Goal: Transaction & Acquisition: Book appointment/travel/reservation

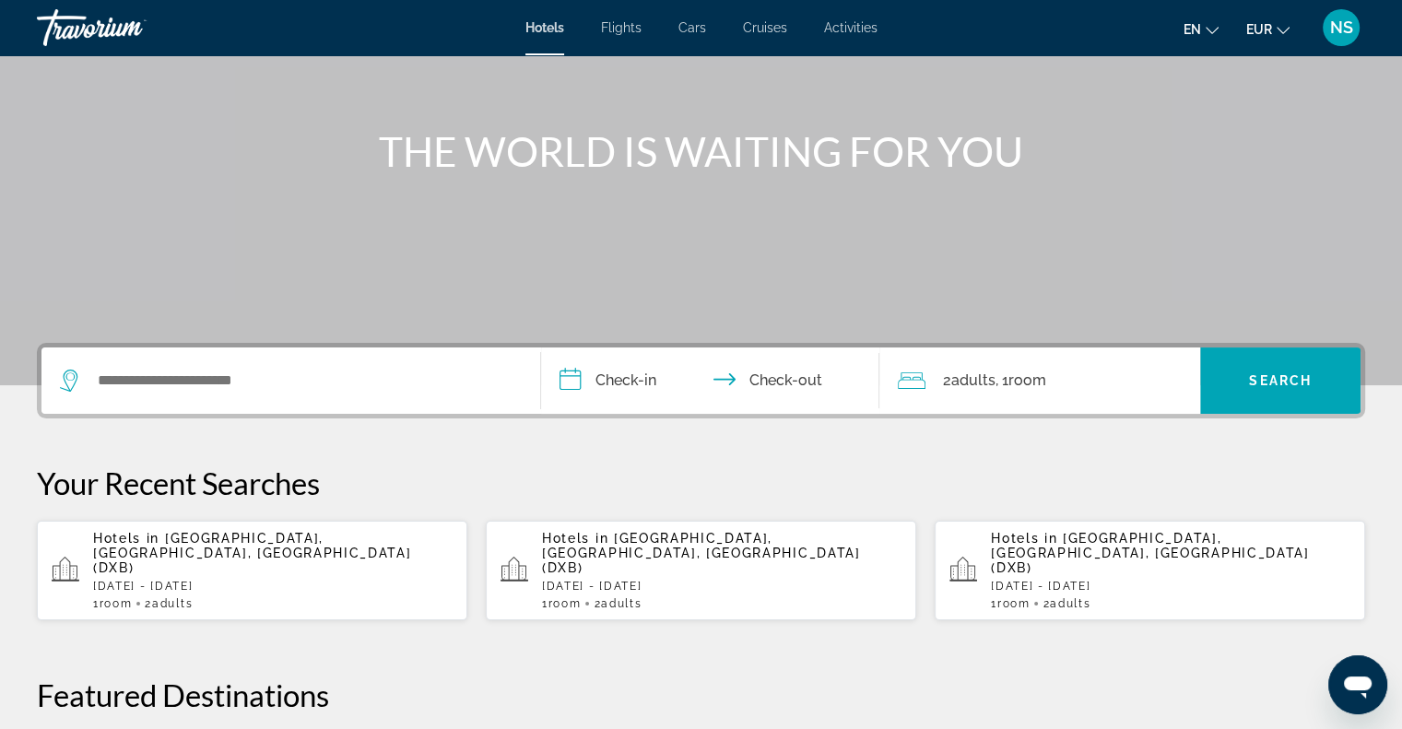
scroll to position [184, 0]
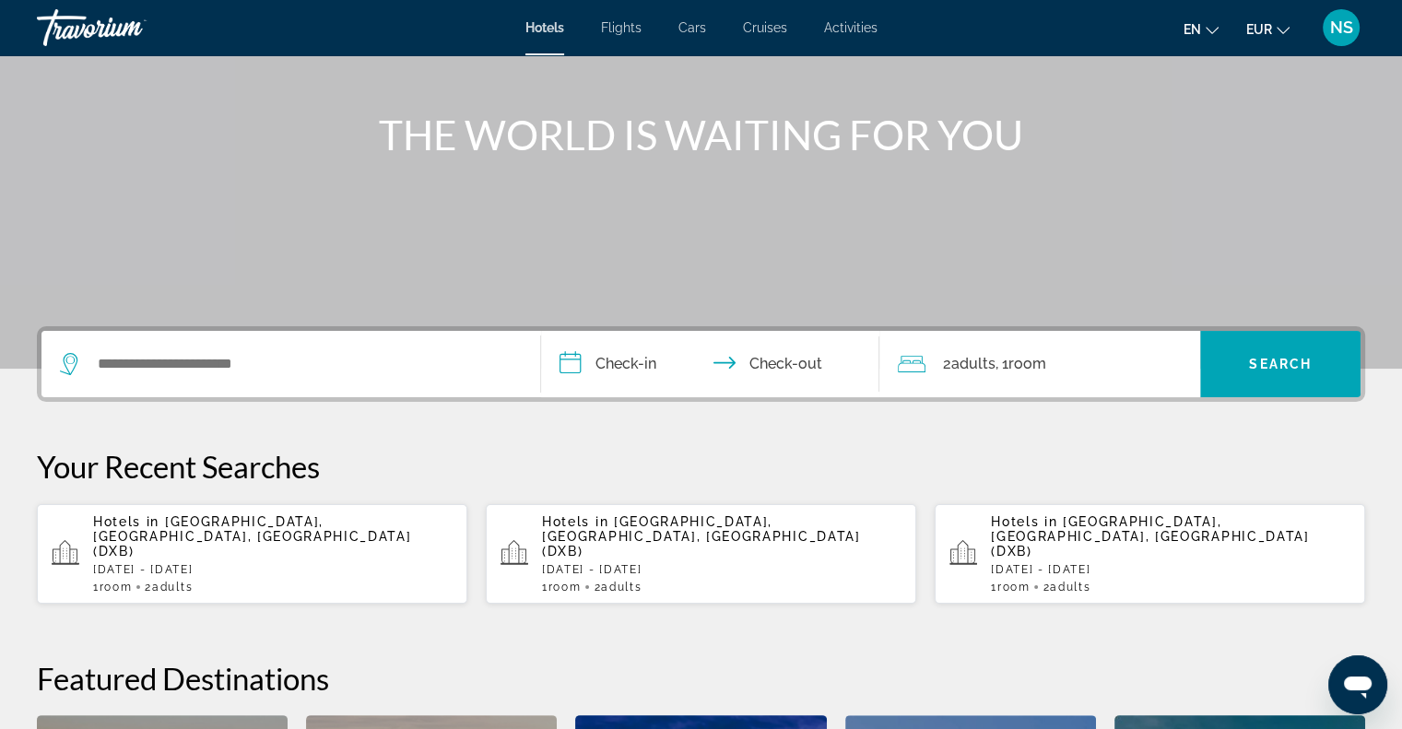
click at [210, 563] on p "[DATE] - [DATE]" at bounding box center [272, 569] width 359 height 13
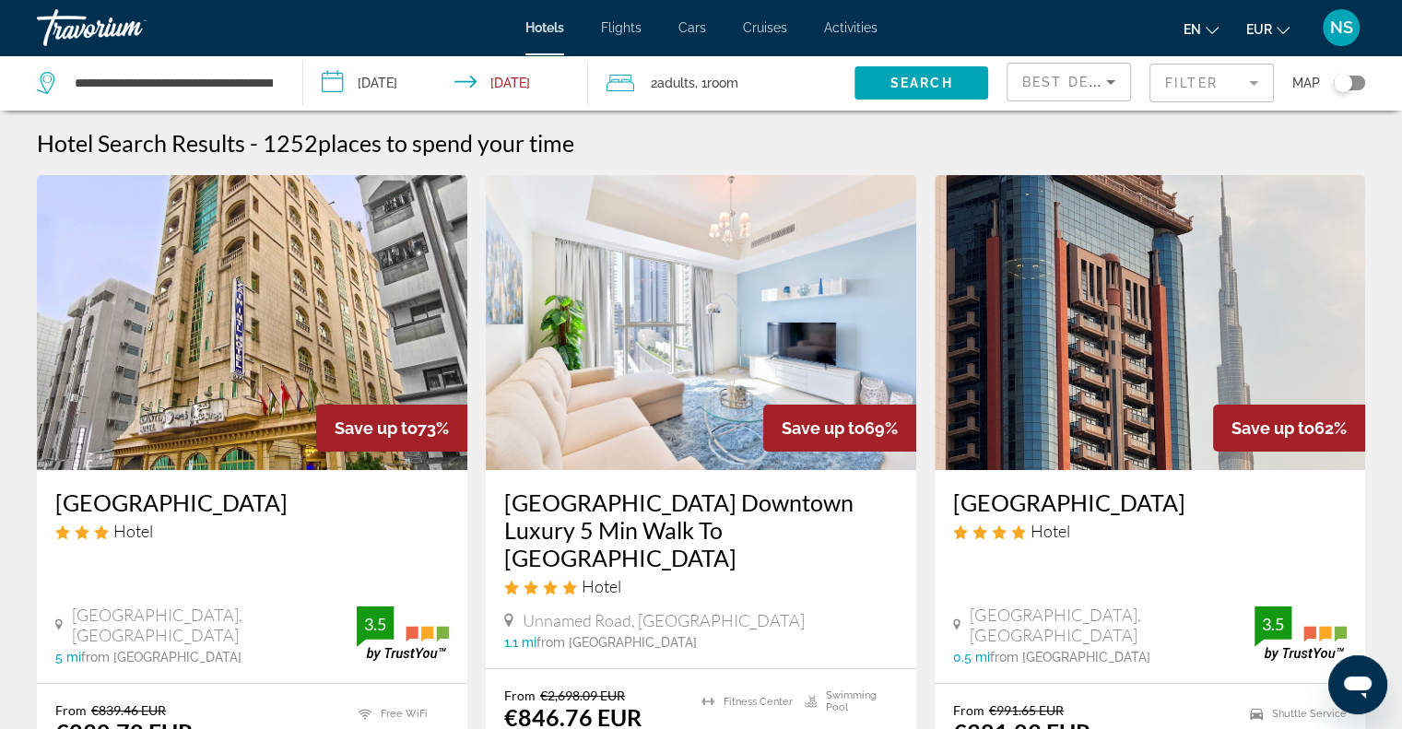
click at [1203, 81] on mat-form-field "Filter" at bounding box center [1211, 83] width 124 height 39
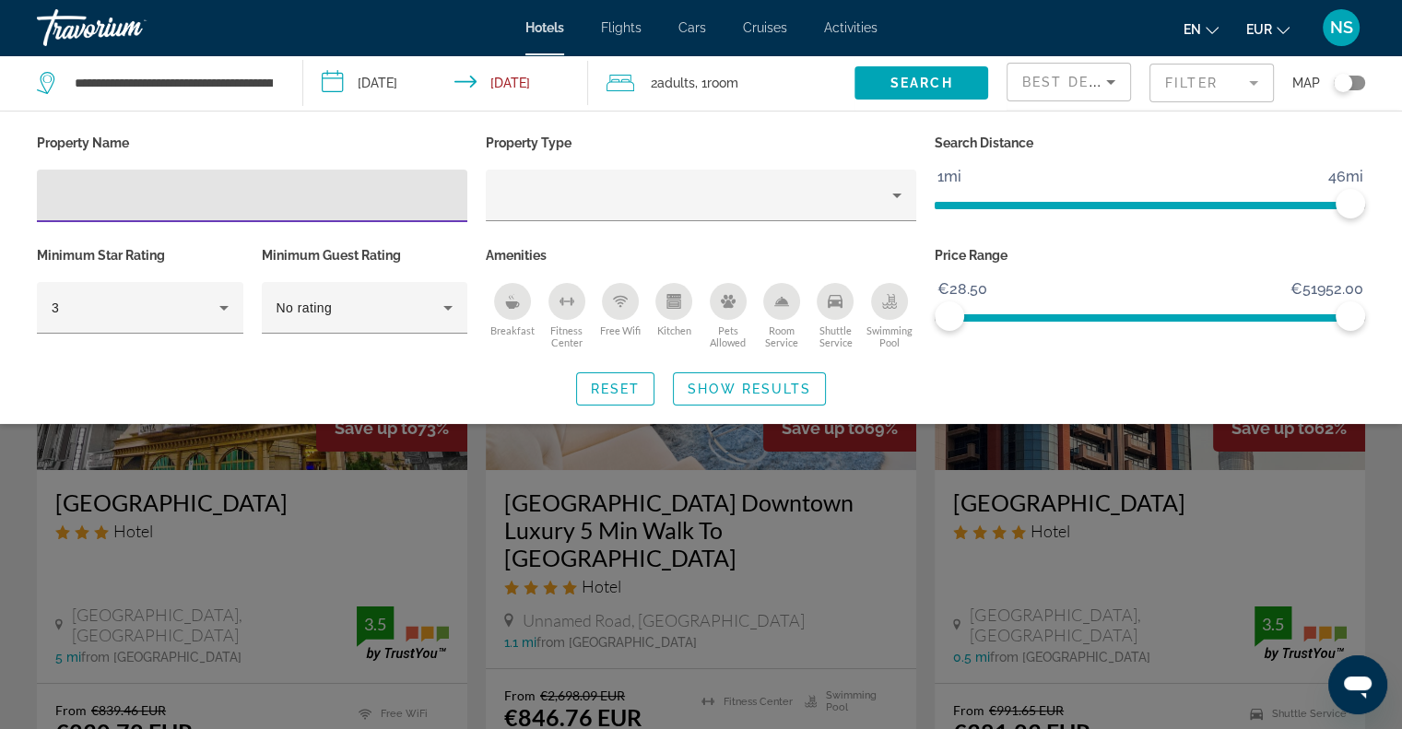
click at [265, 198] on input "Hotel Filters" at bounding box center [252, 196] width 401 height 22
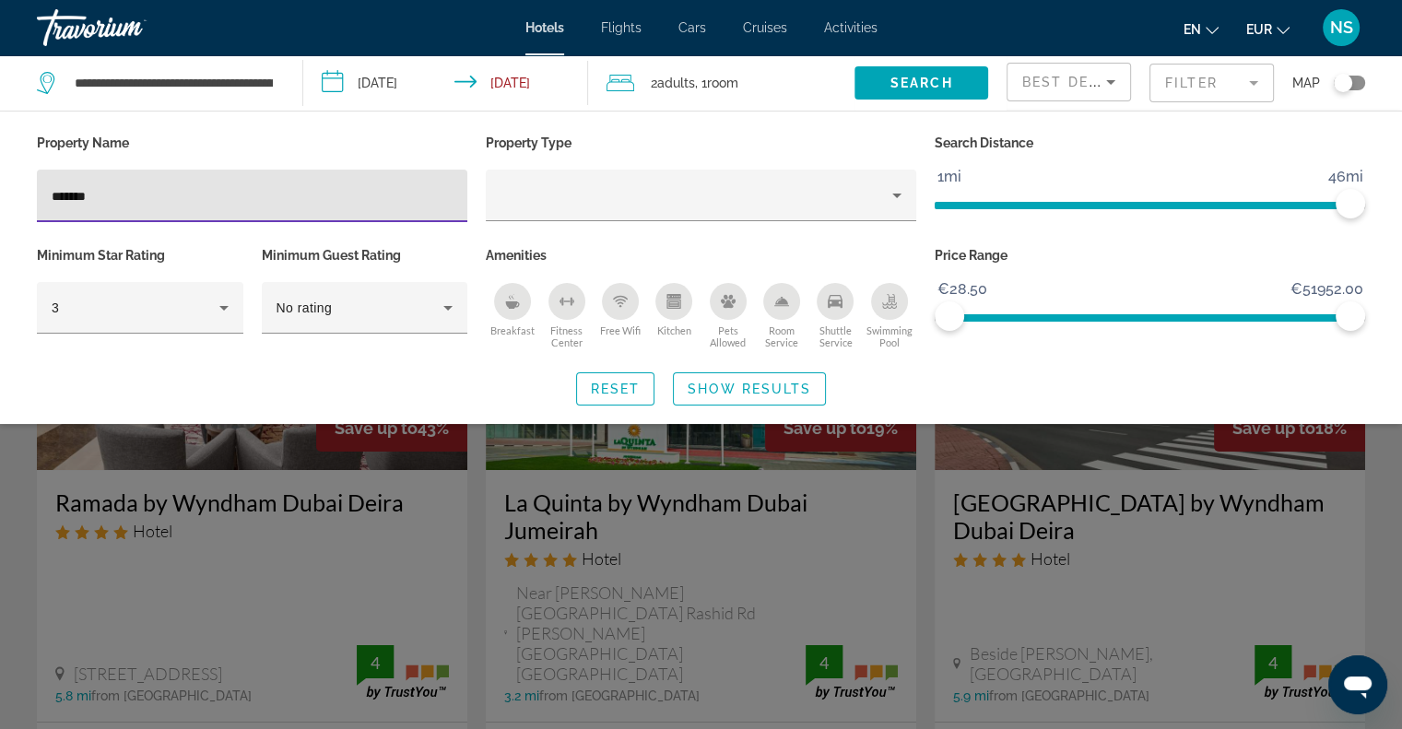
type input "*******"
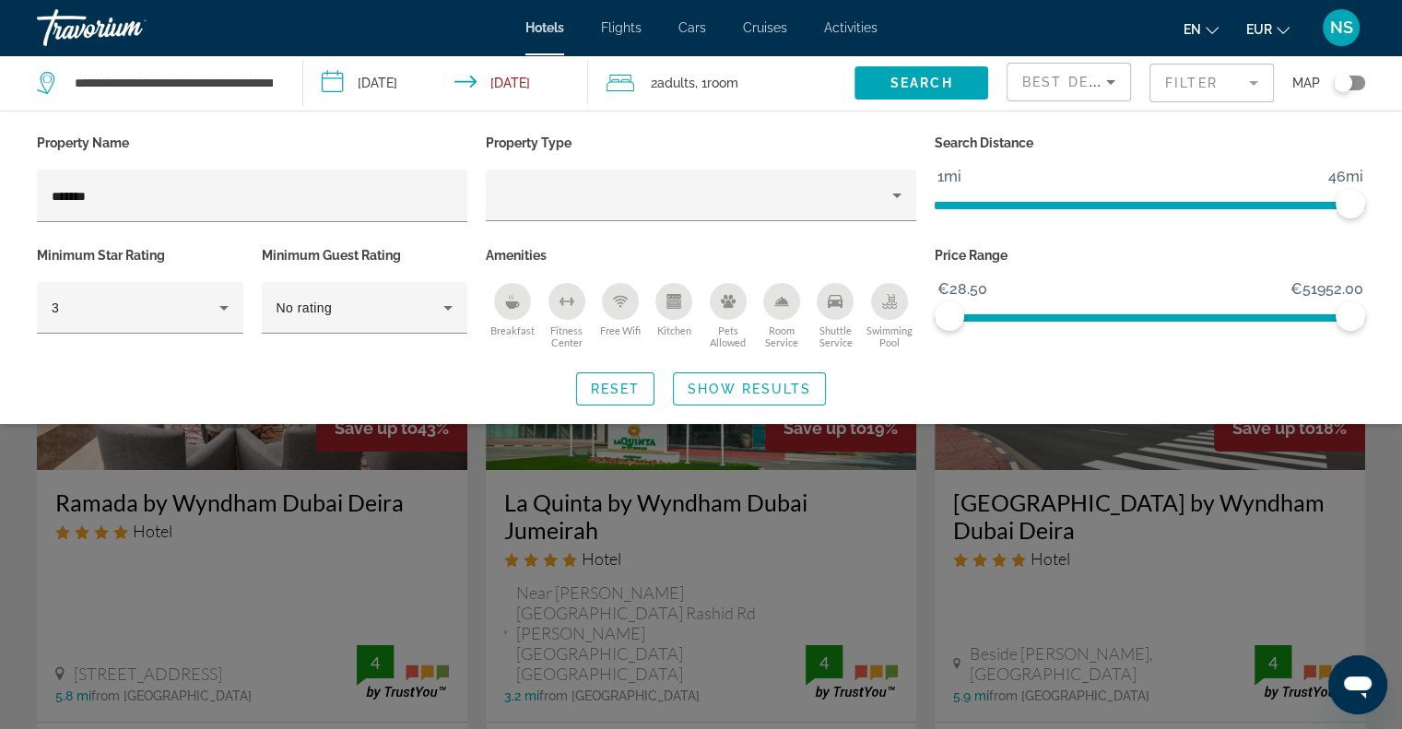
click at [832, 379] on div "Reset Show Results" at bounding box center [701, 388] width 1328 height 33
click at [825, 383] on div "Reset Show Results" at bounding box center [701, 388] width 1328 height 33
click at [799, 385] on span "Show Results" at bounding box center [750, 389] width 124 height 15
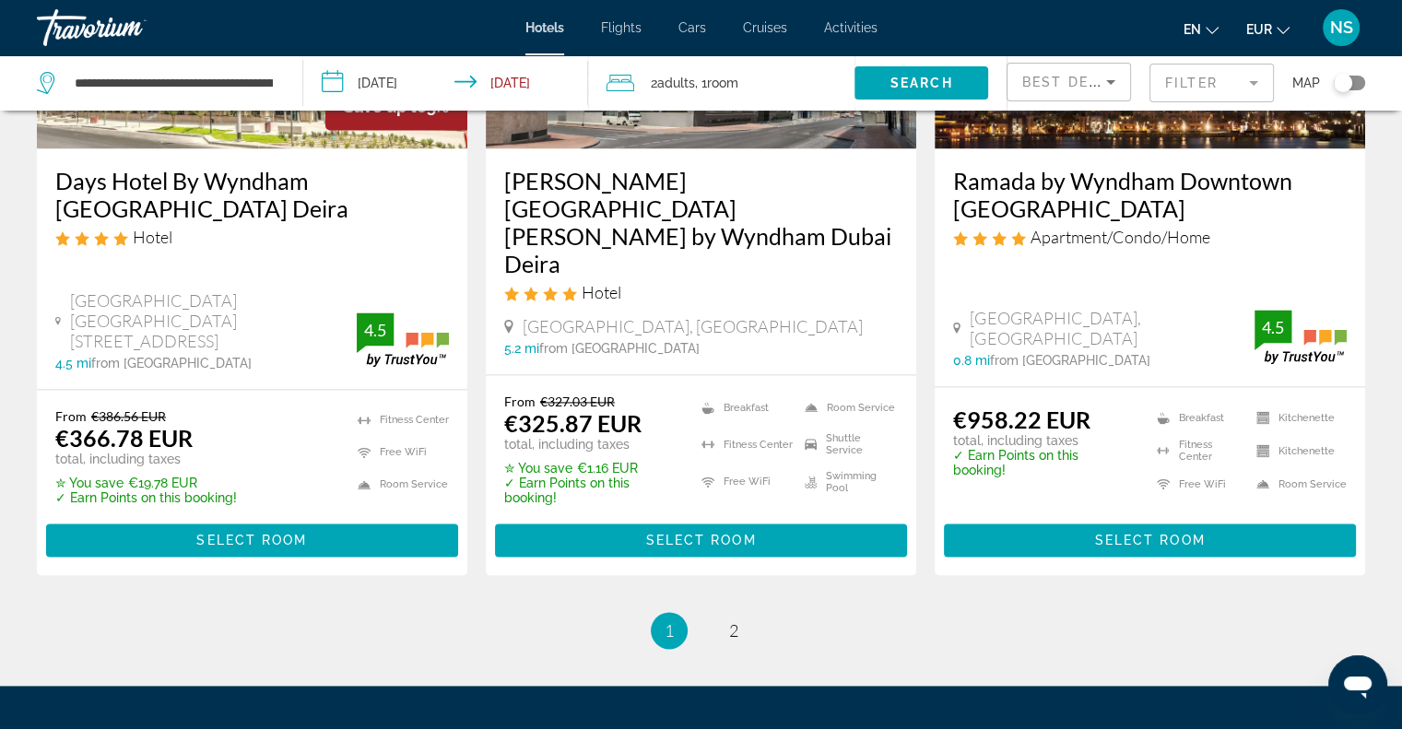
scroll to position [2581, 0]
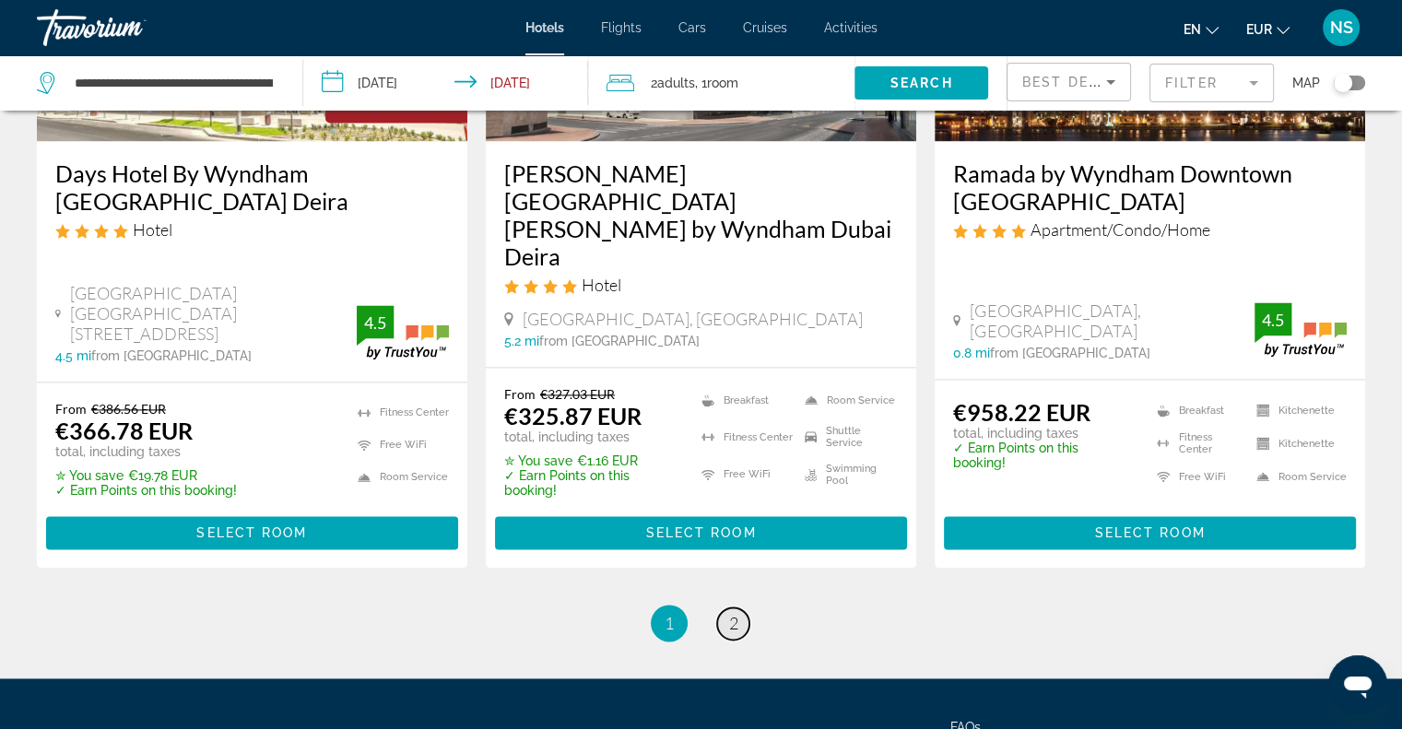
click at [733, 613] on span "2" at bounding box center [733, 623] width 9 height 20
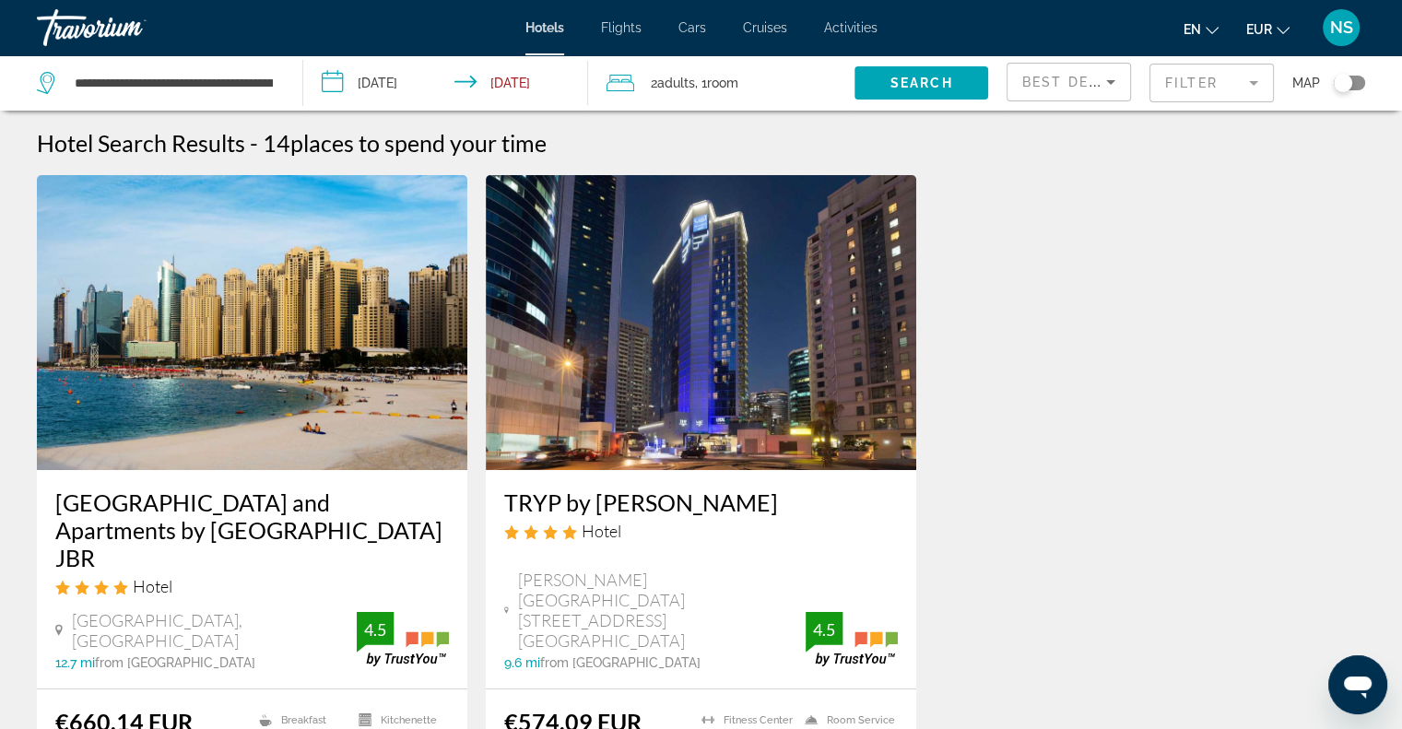
click at [1361, 85] on div "Toggle map" at bounding box center [1349, 83] width 31 height 15
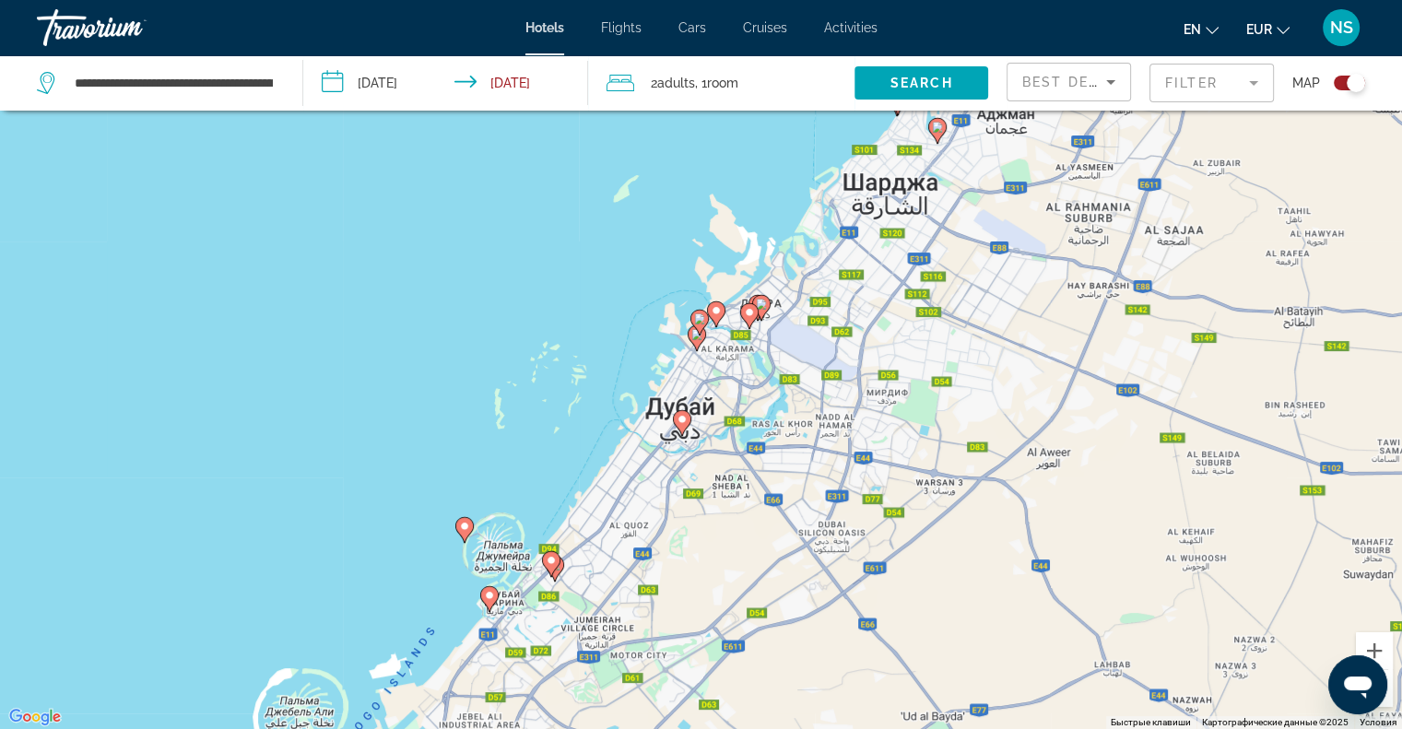
click at [465, 534] on icon "Main content" at bounding box center [463, 529] width 17 height 24
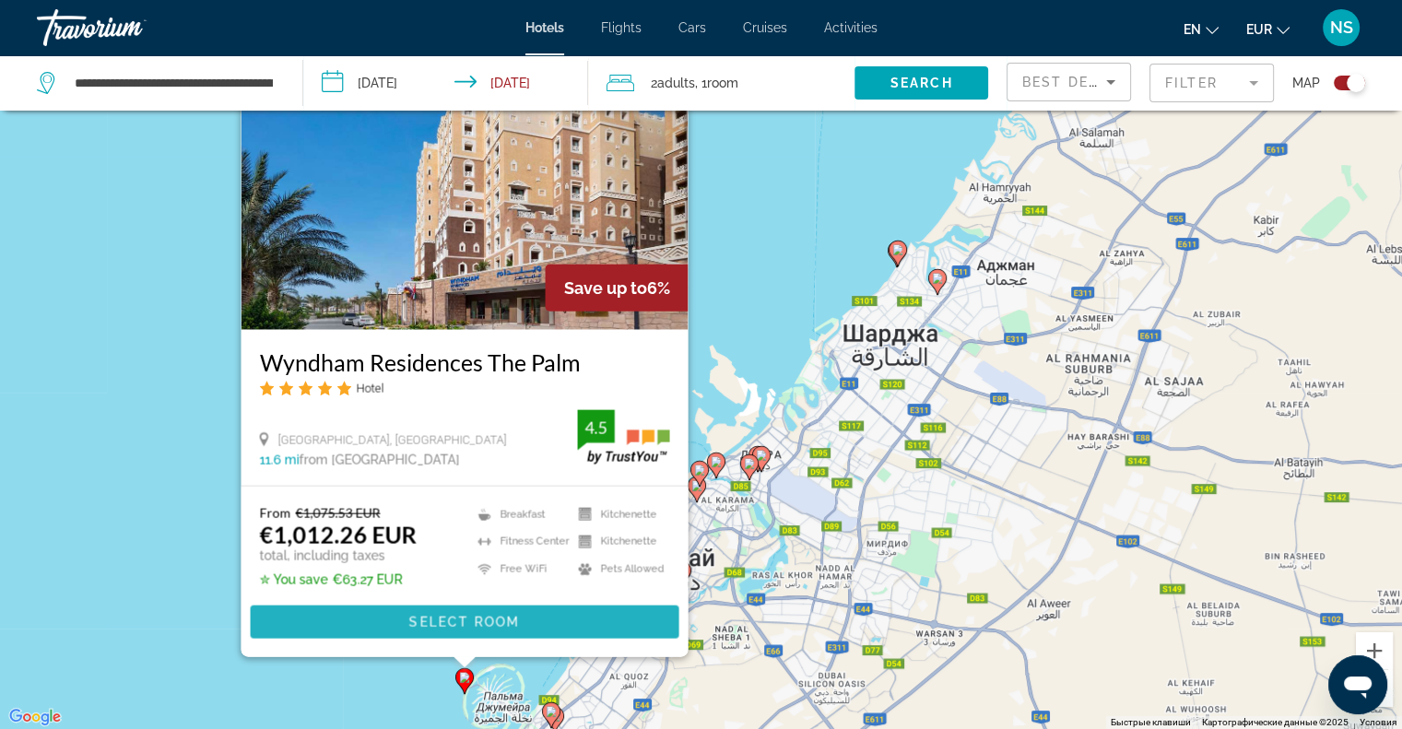
click at [464, 617] on span "Select Room" at bounding box center [463, 622] width 111 height 15
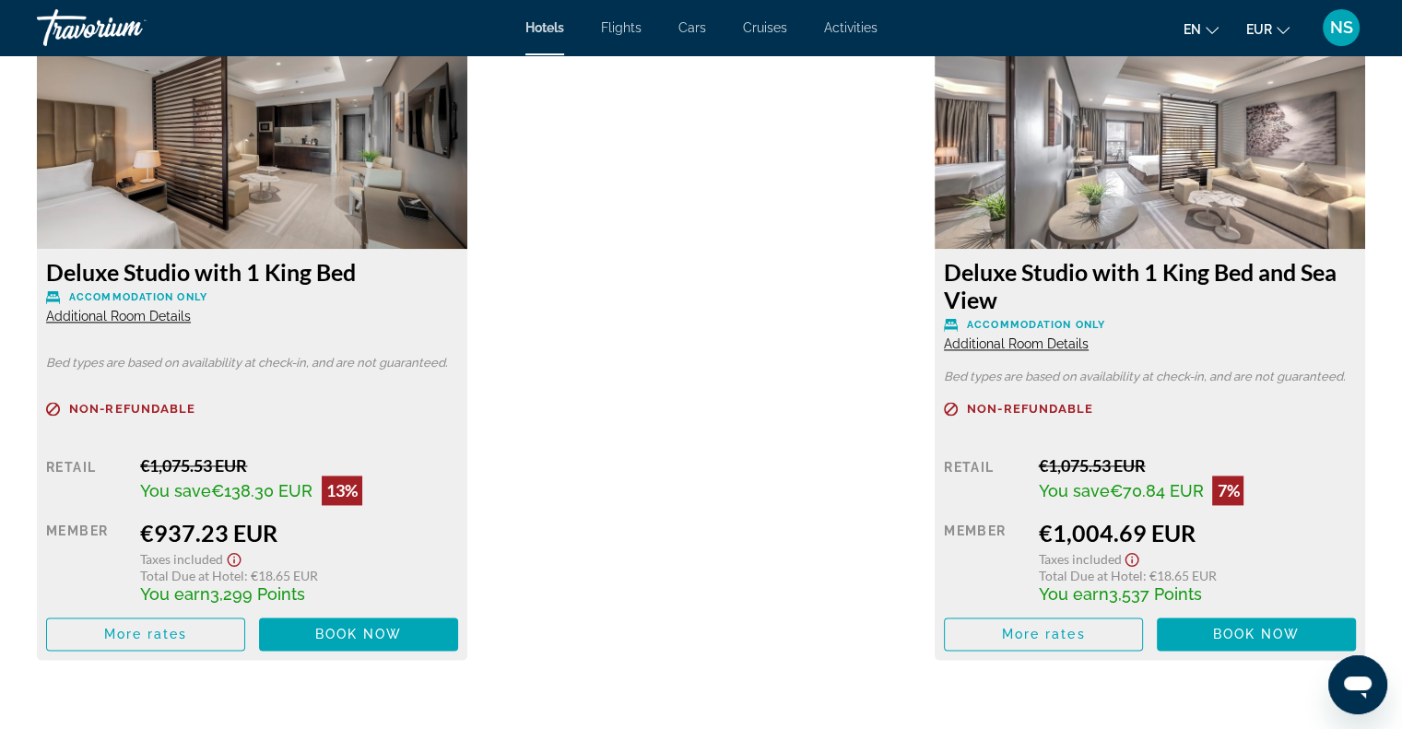
scroll to position [2673, 0]
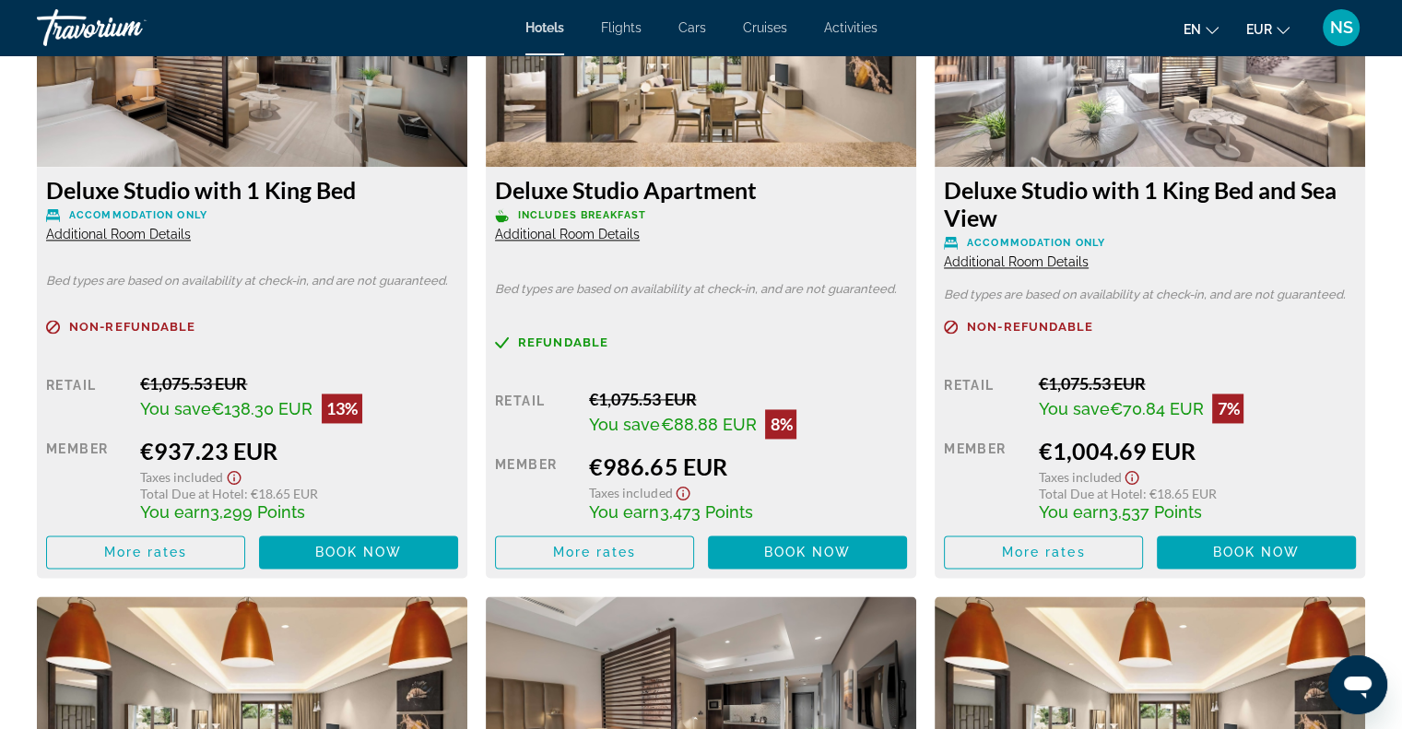
click at [560, 234] on span "Additional Room Details" at bounding box center [567, 234] width 145 height 15
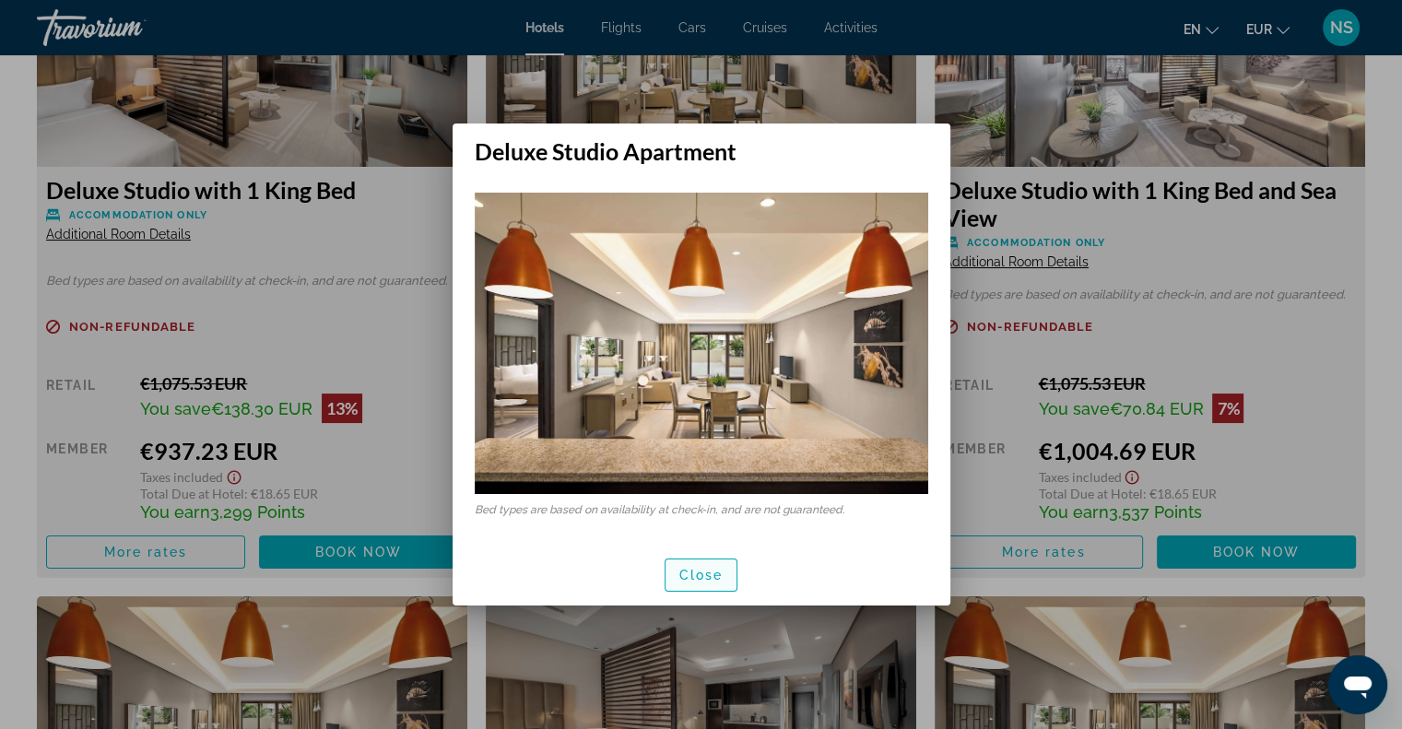
click at [678, 571] on span "button" at bounding box center [702, 575] width 72 height 44
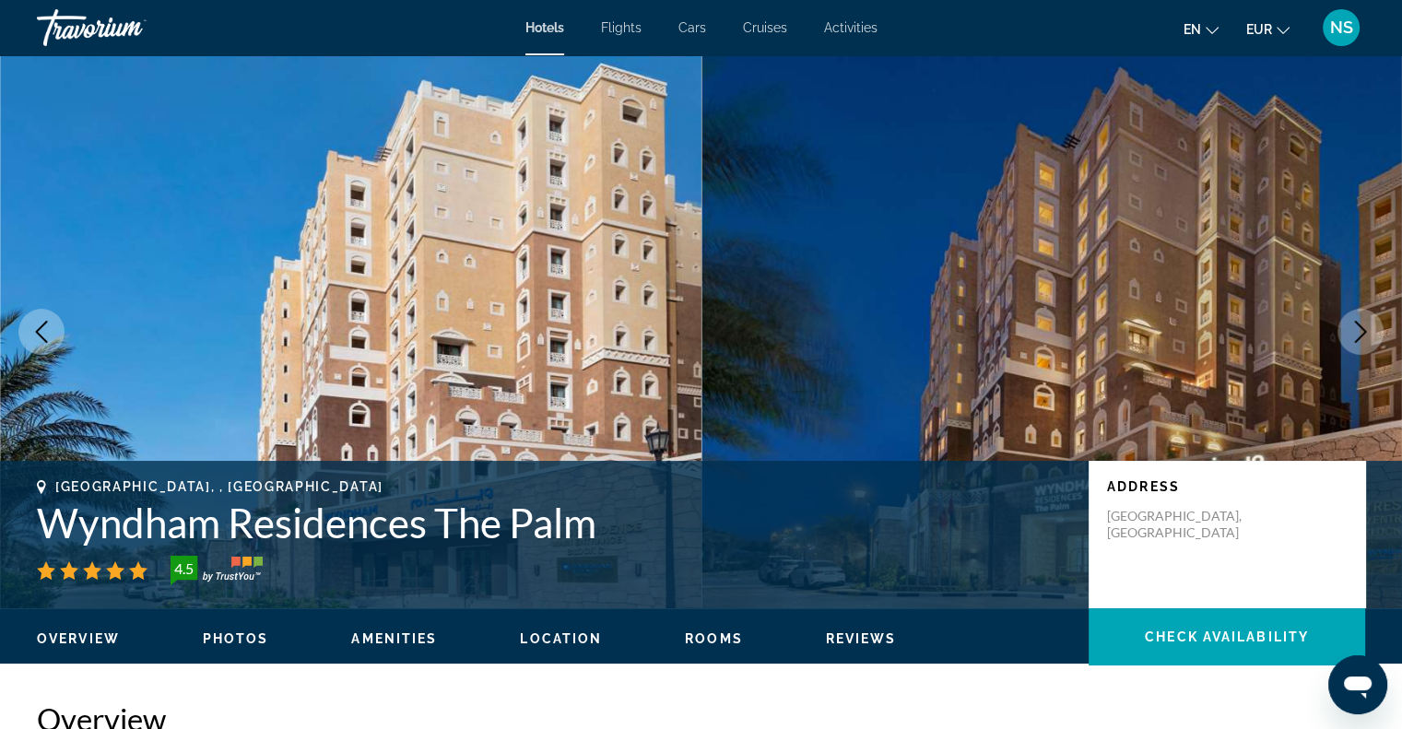
scroll to position [2673, 0]
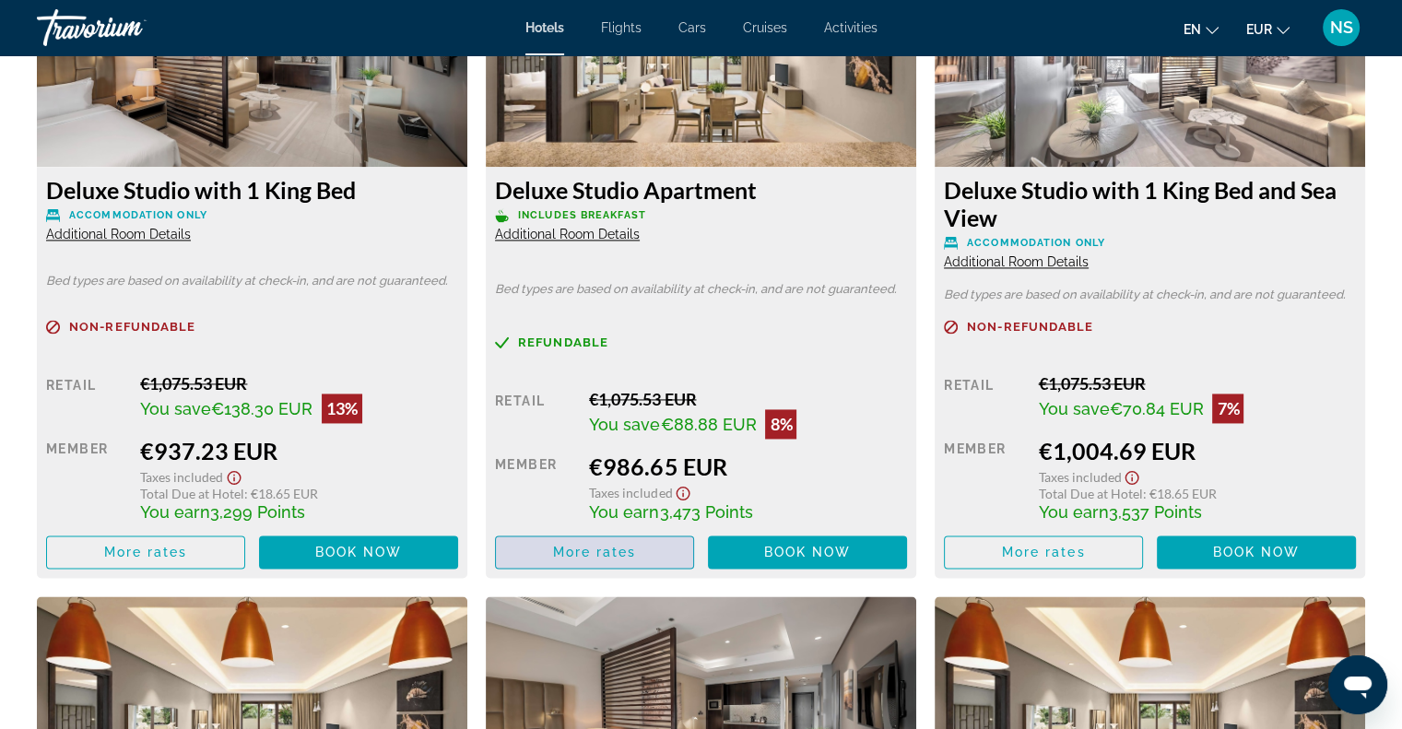
click at [640, 548] on span "Main content" at bounding box center [594, 552] width 197 height 44
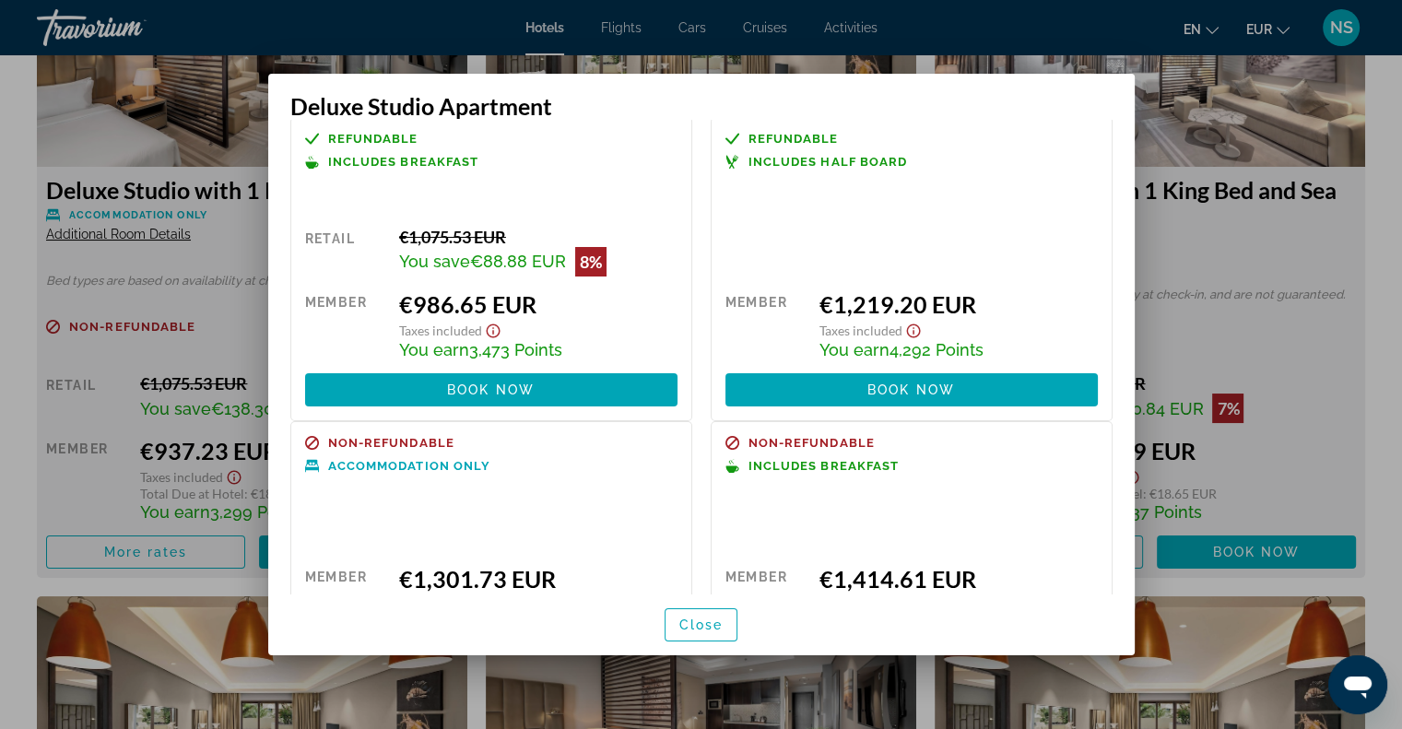
scroll to position [0, 0]
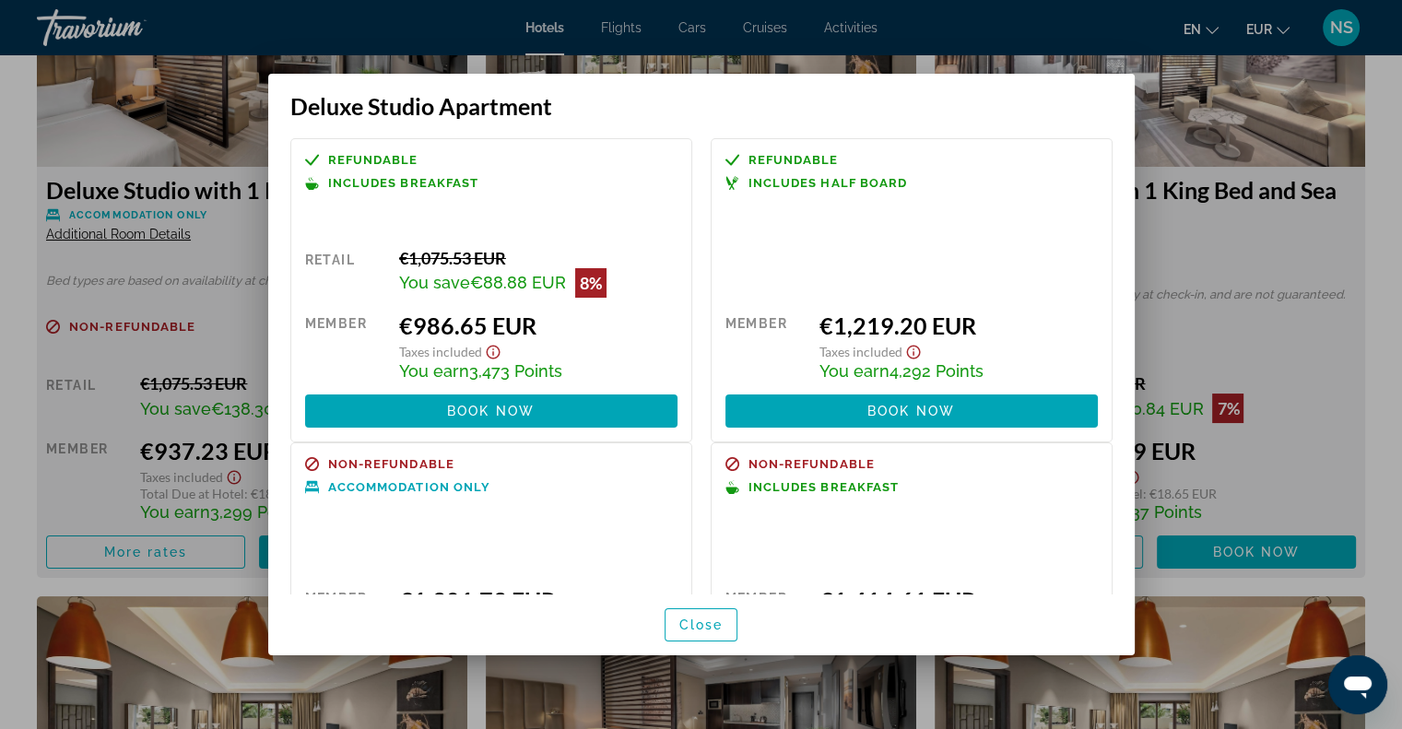
click at [1331, 362] on div at bounding box center [701, 364] width 1402 height 729
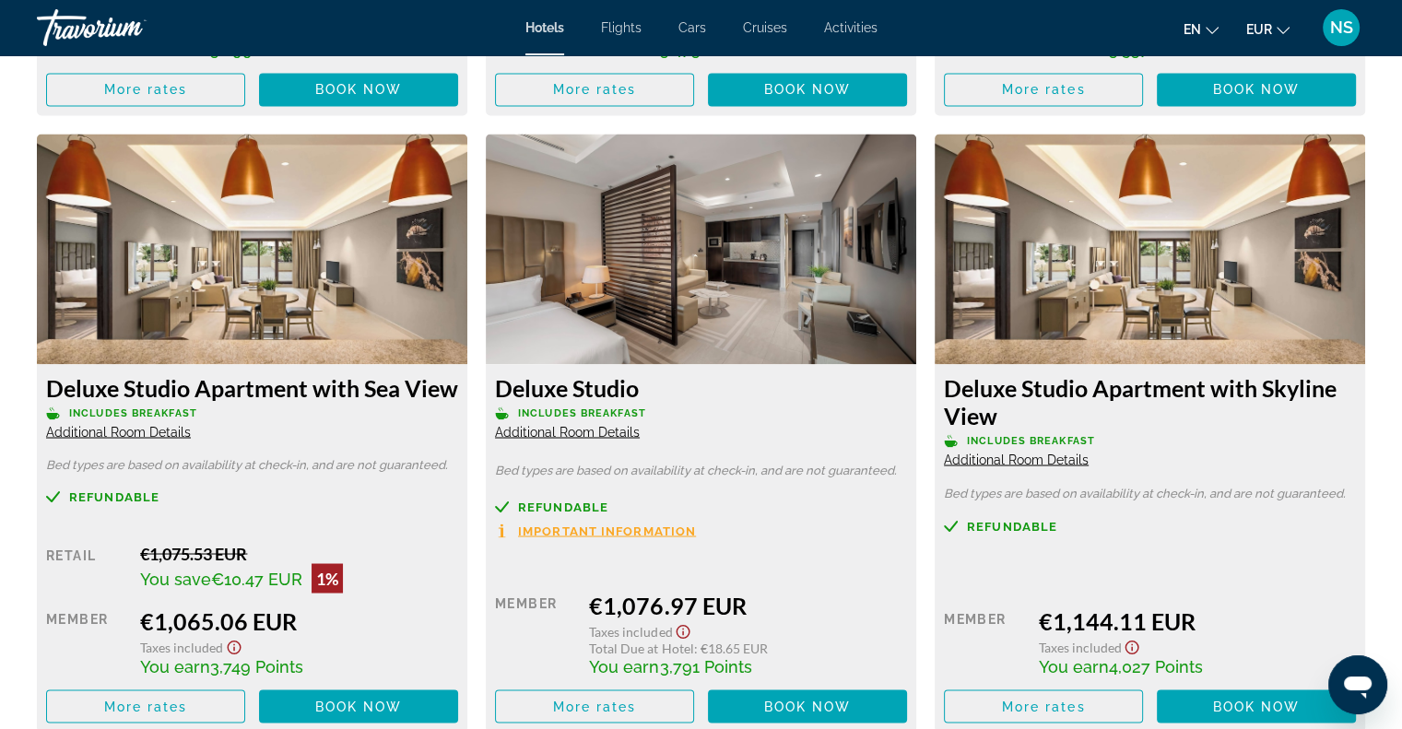
scroll to position [3152, 0]
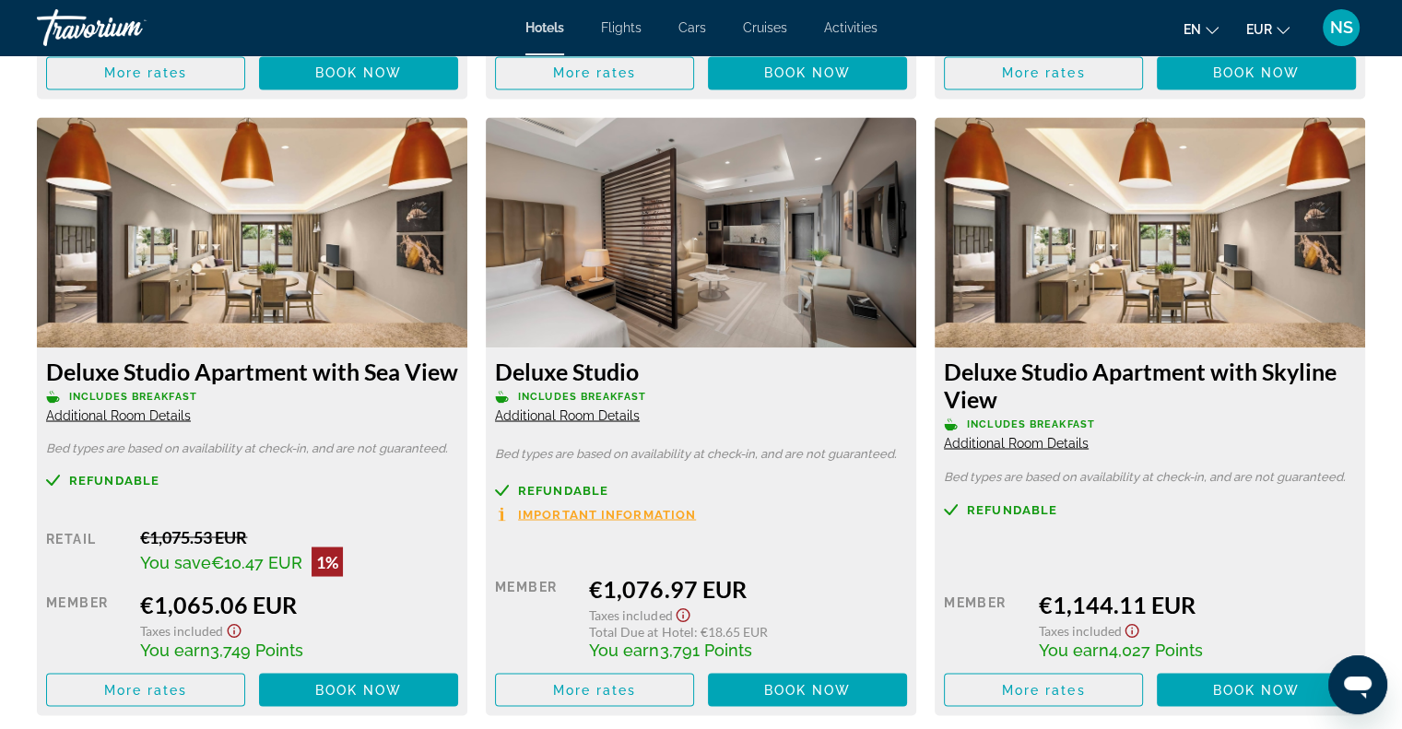
click at [166, 416] on span "Additional Room Details" at bounding box center [118, 414] width 145 height 15
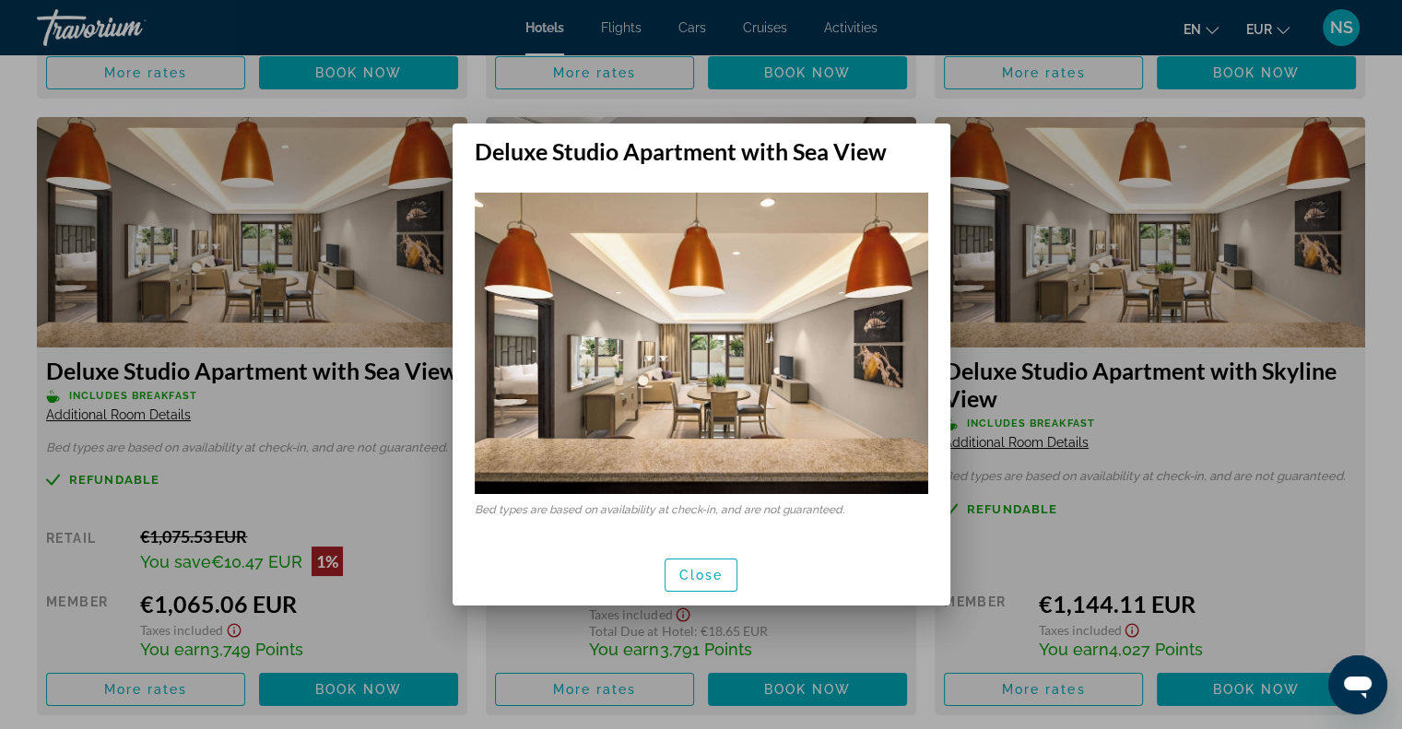
scroll to position [0, 0]
click at [708, 564] on span "button" at bounding box center [702, 575] width 72 height 44
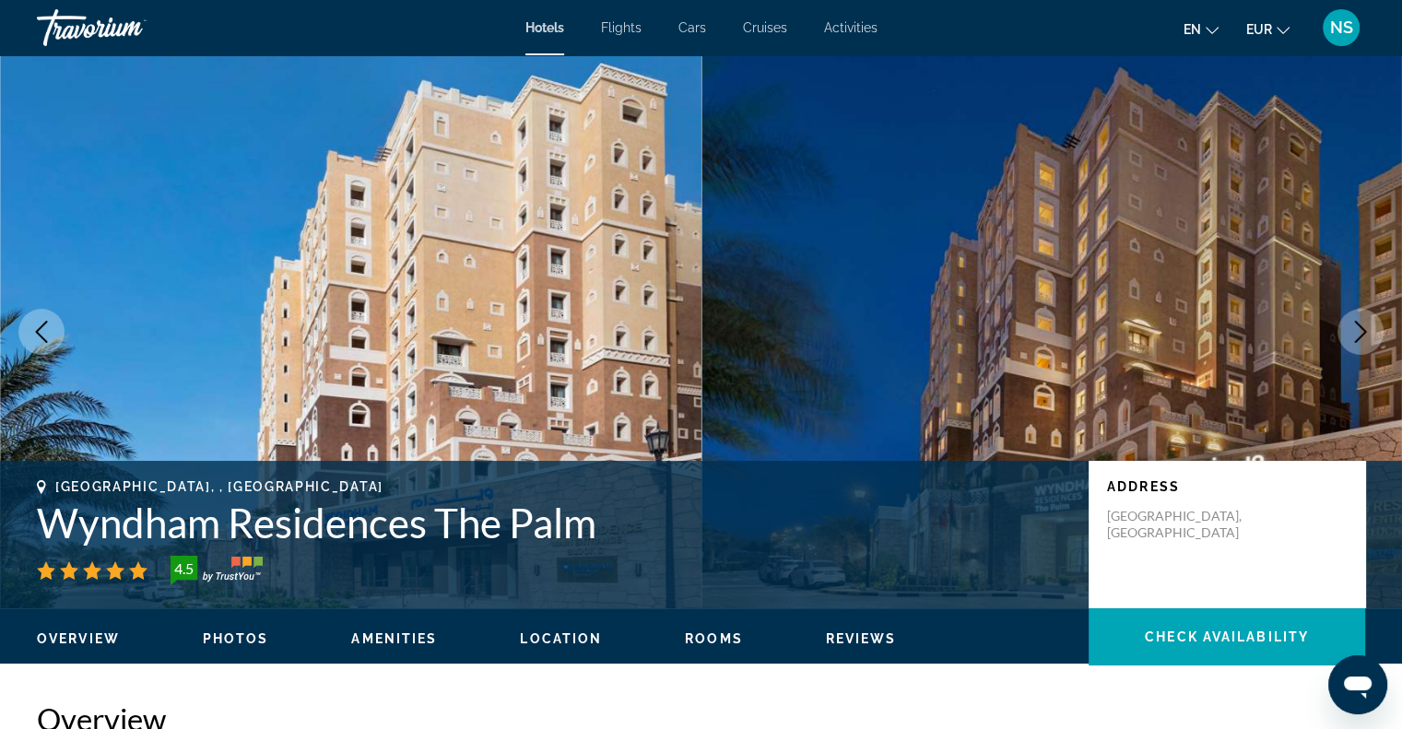
scroll to position [3152, 0]
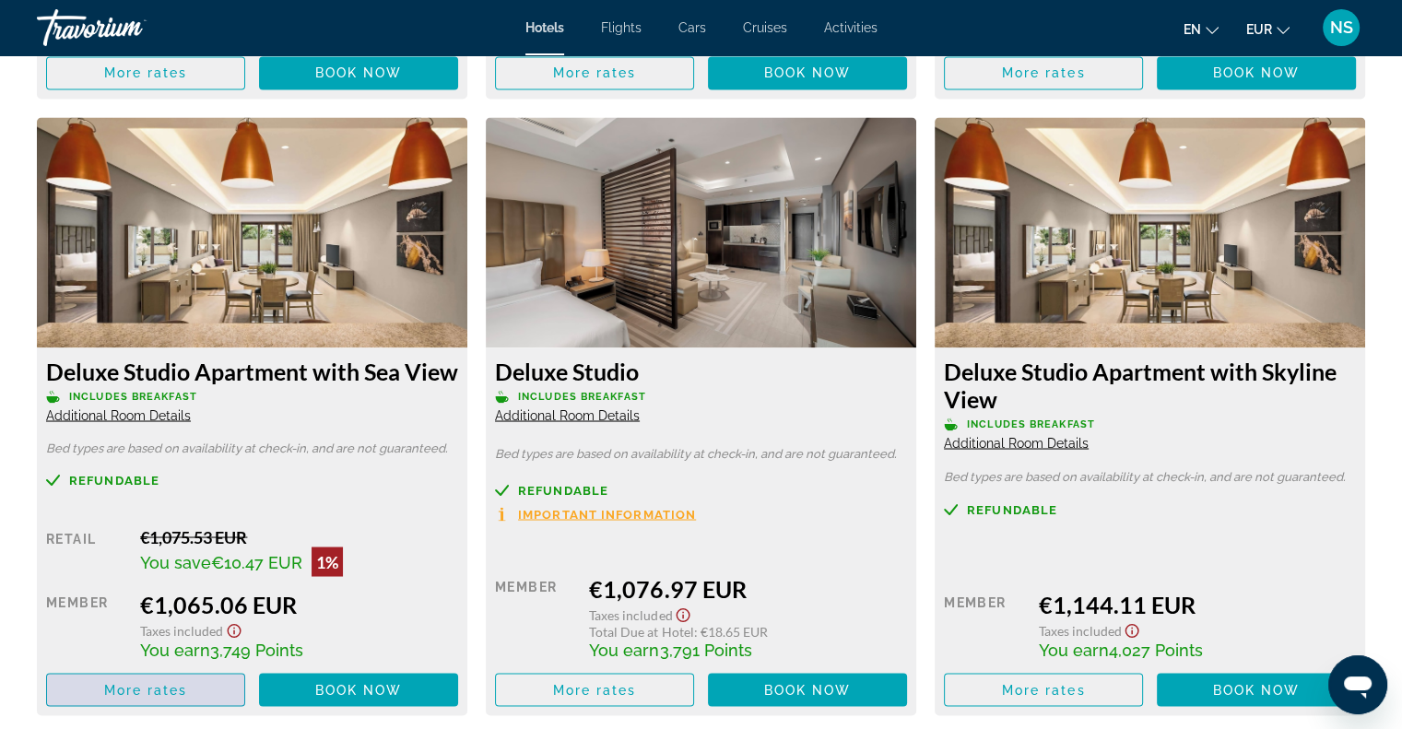
click at [183, 688] on span "More rates" at bounding box center [146, 689] width 84 height 15
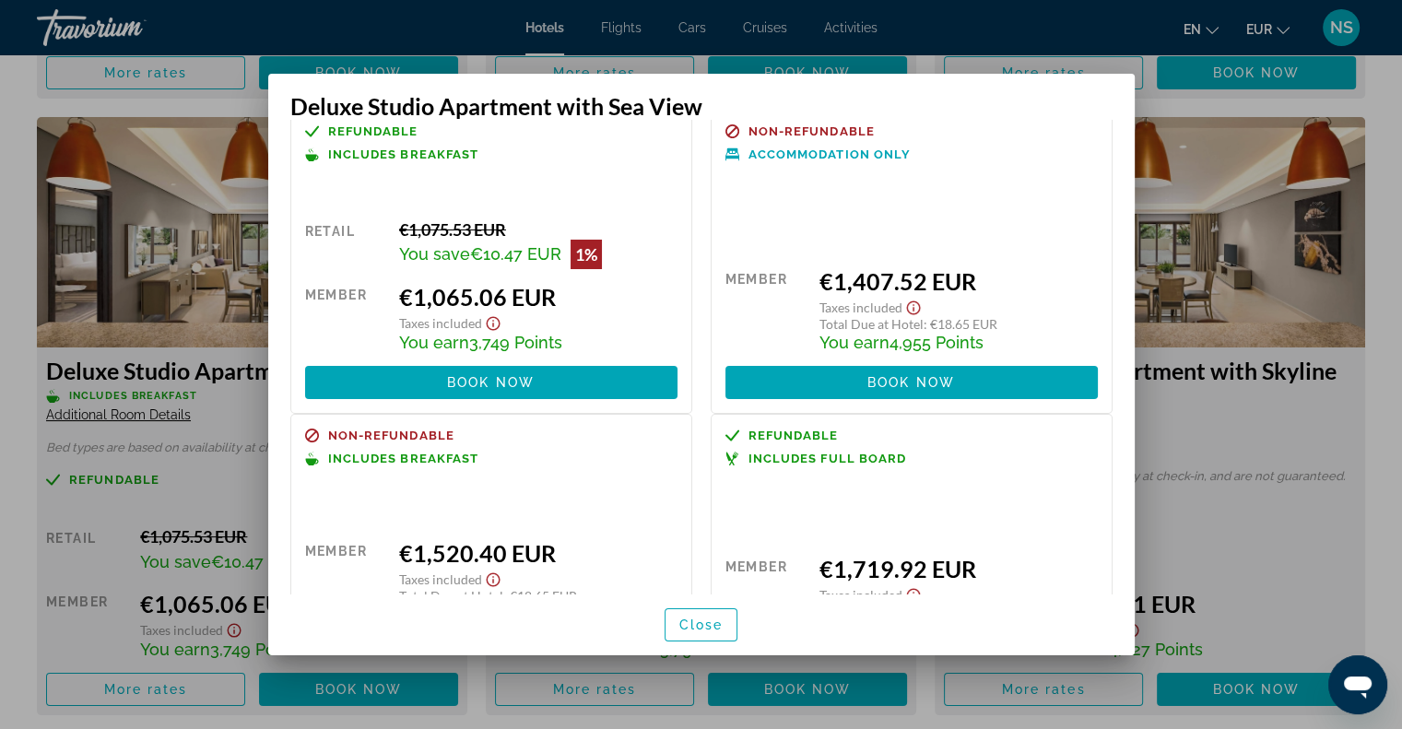
scroll to position [0, 0]
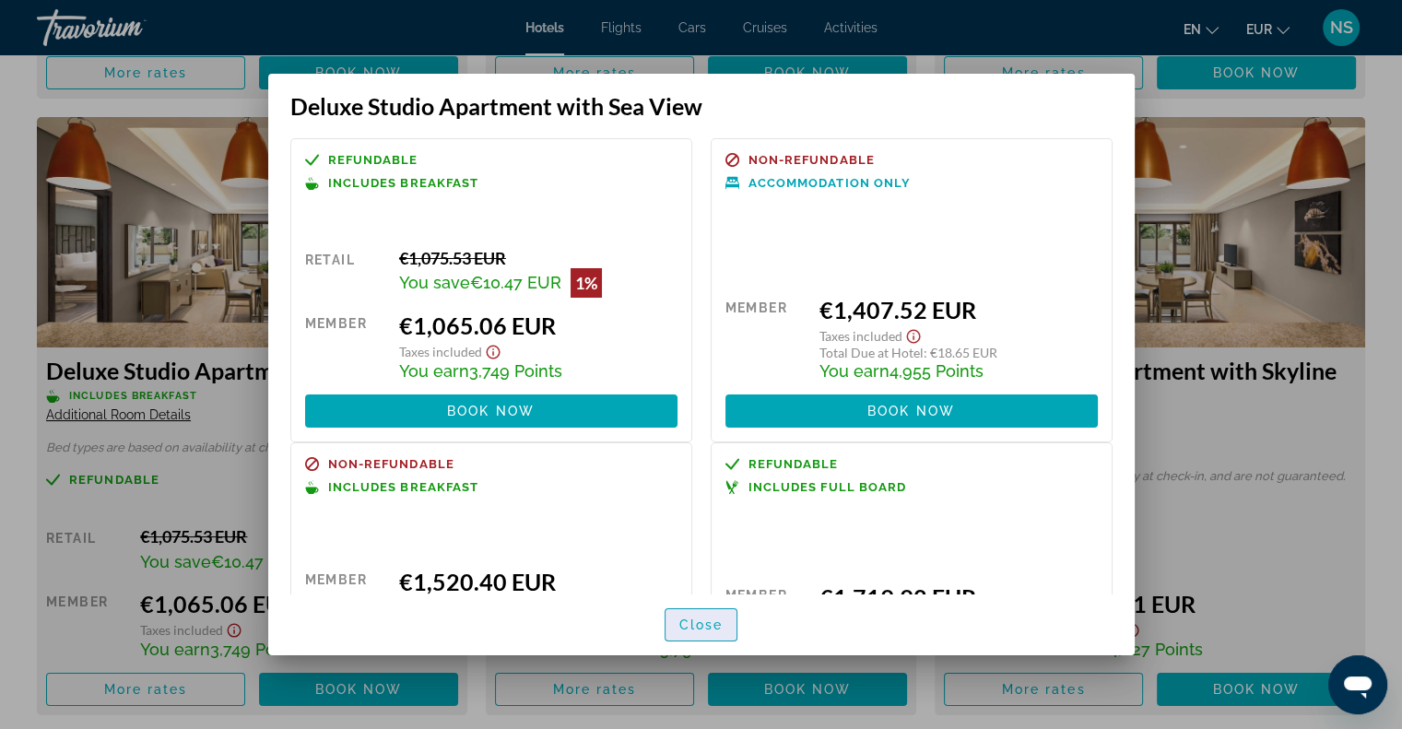
click at [713, 629] on span "Close" at bounding box center [701, 625] width 44 height 15
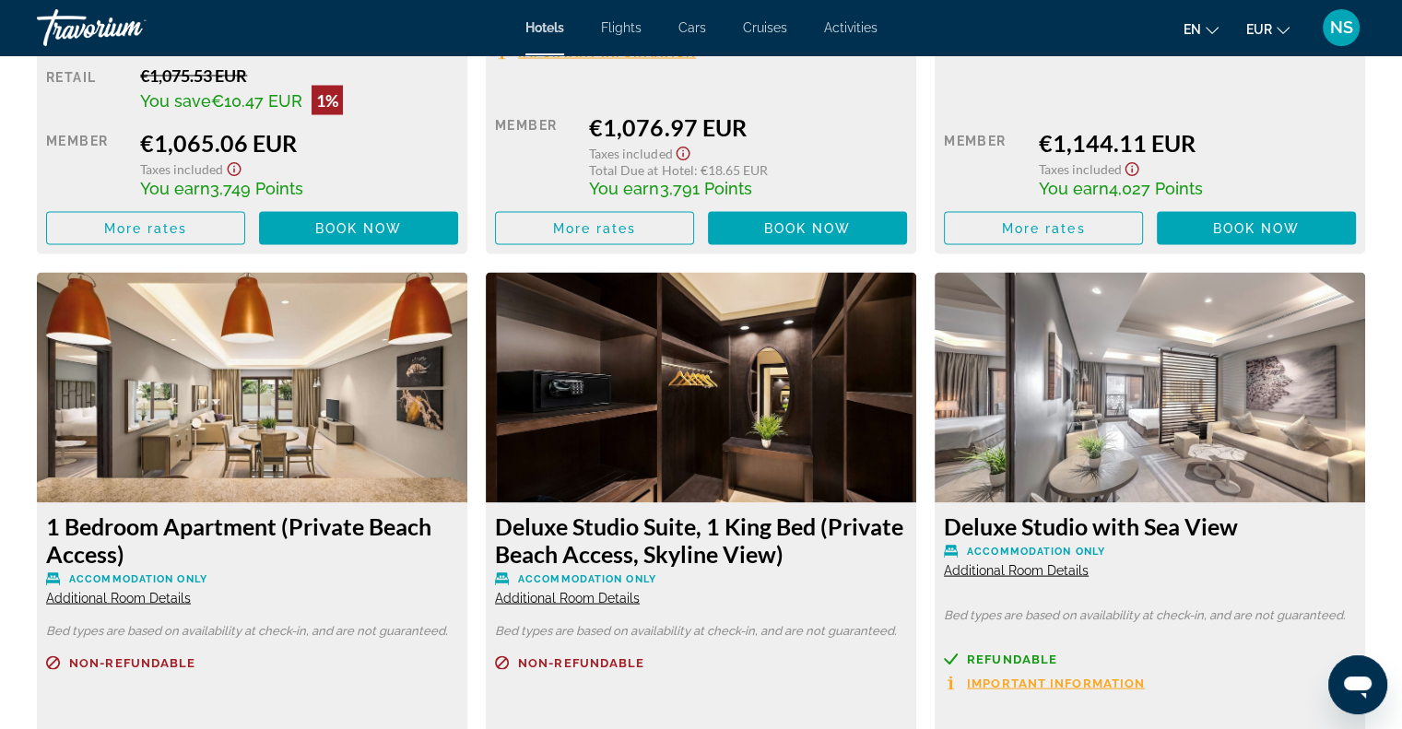
scroll to position [3706, 0]
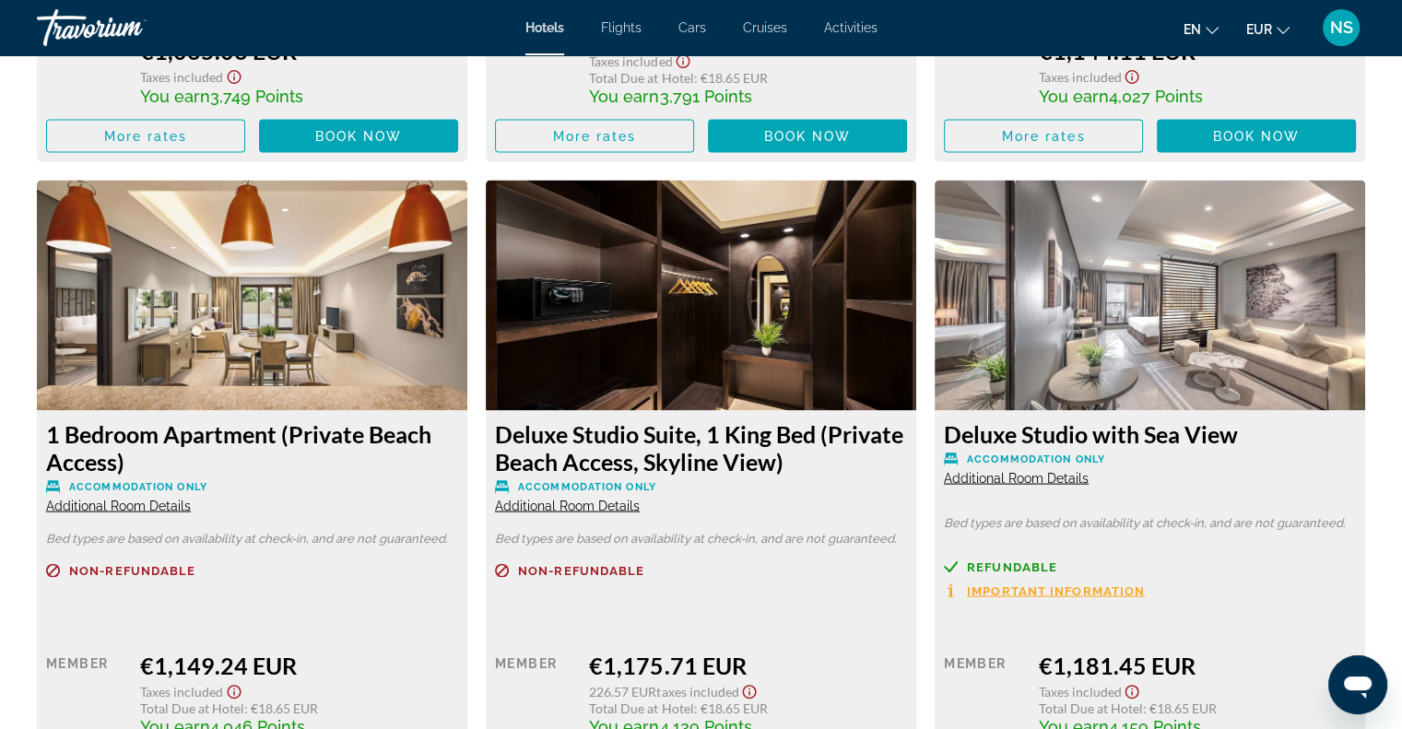
click at [1051, 479] on span "Additional Room Details" at bounding box center [1016, 478] width 145 height 15
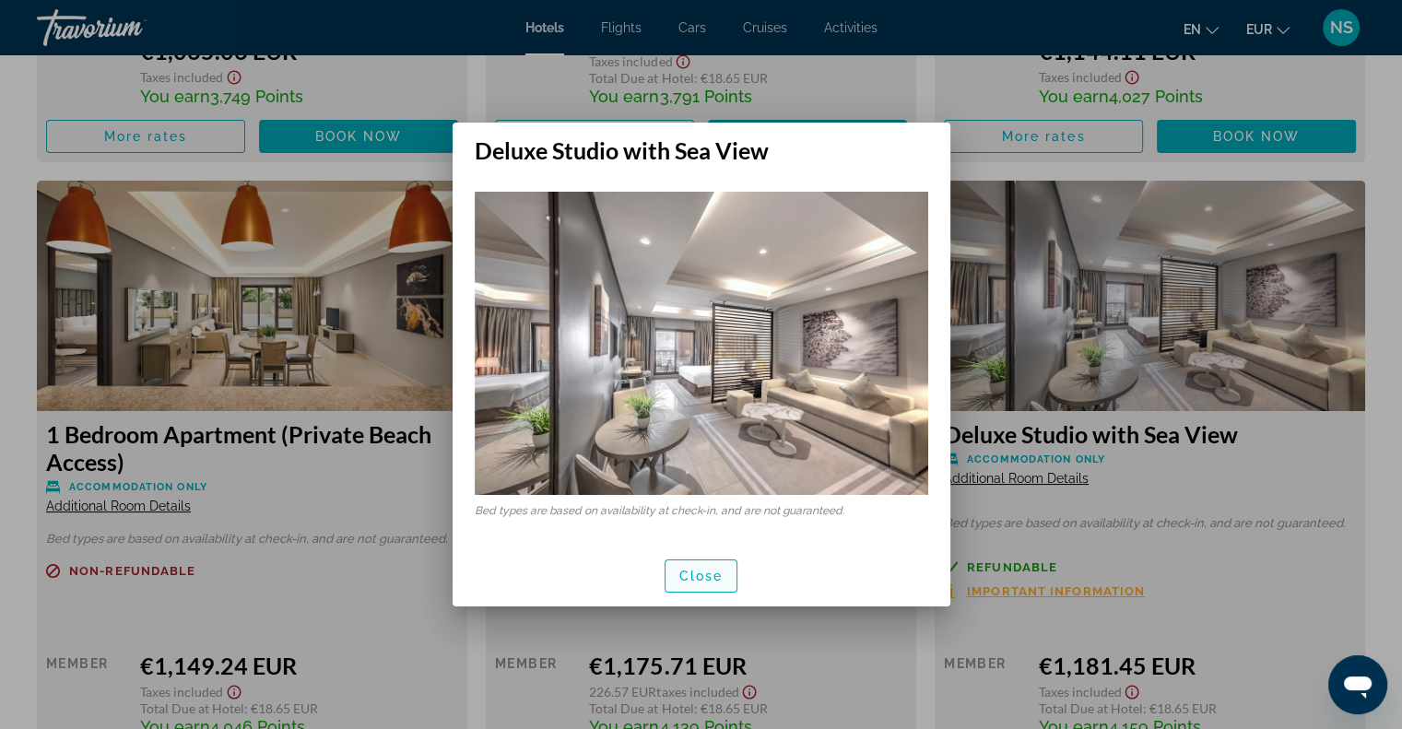
click at [715, 572] on span "Close" at bounding box center [701, 576] width 44 height 15
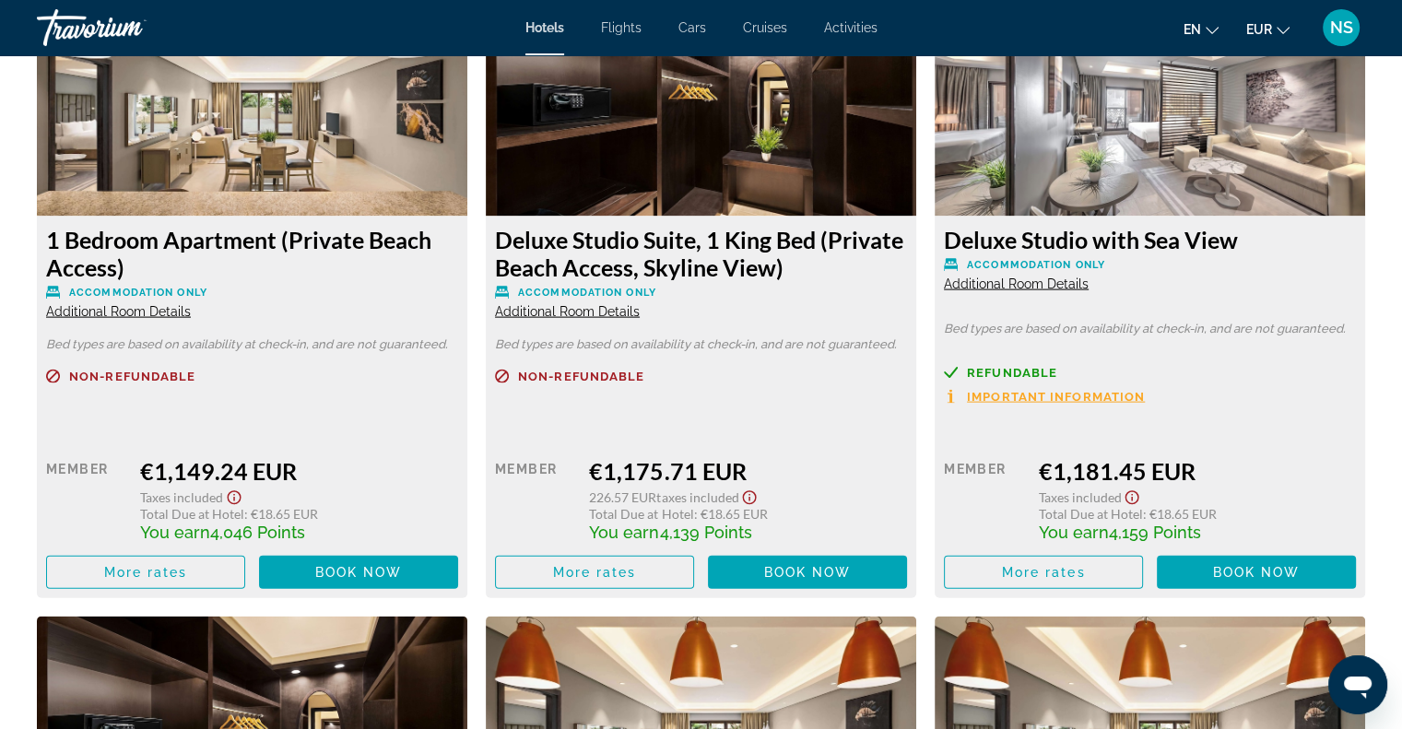
scroll to position [3982, 0]
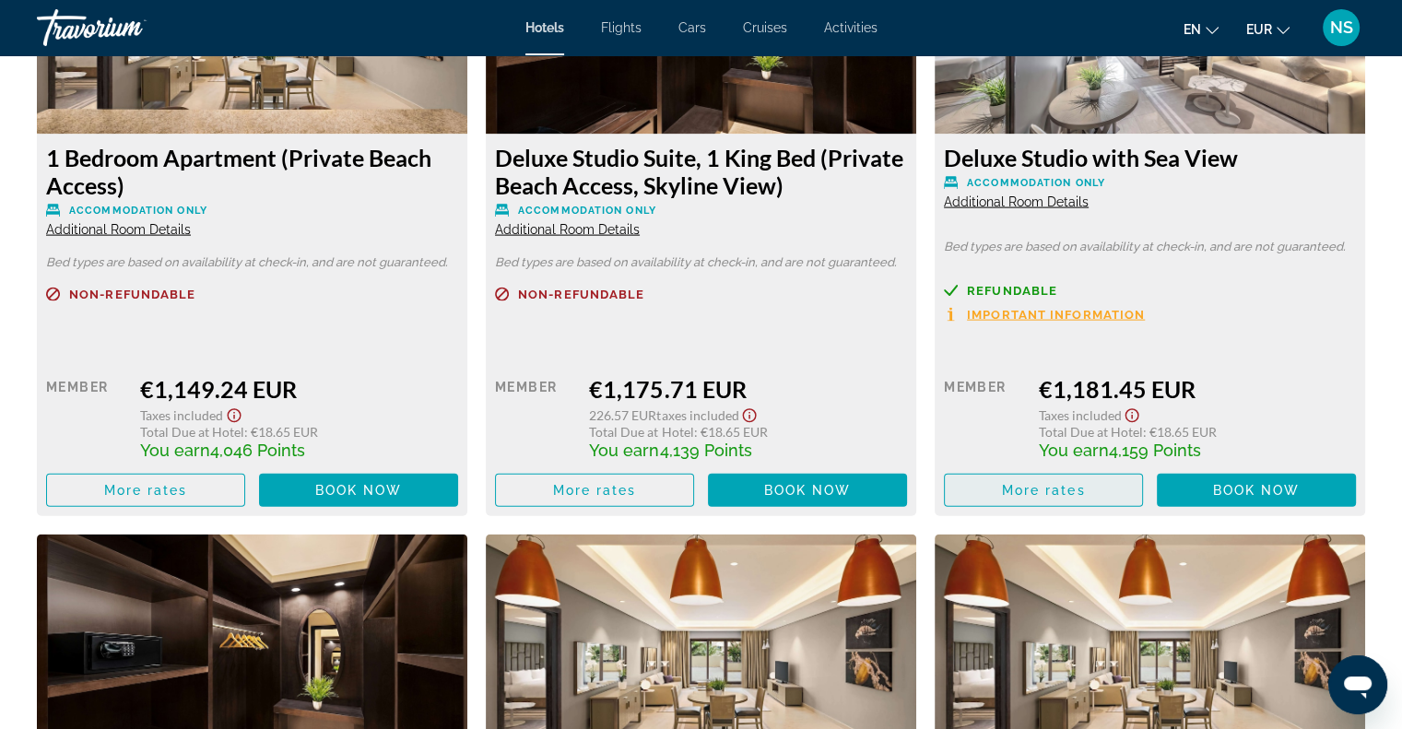
click at [1025, 493] on span "More rates" at bounding box center [1044, 490] width 84 height 15
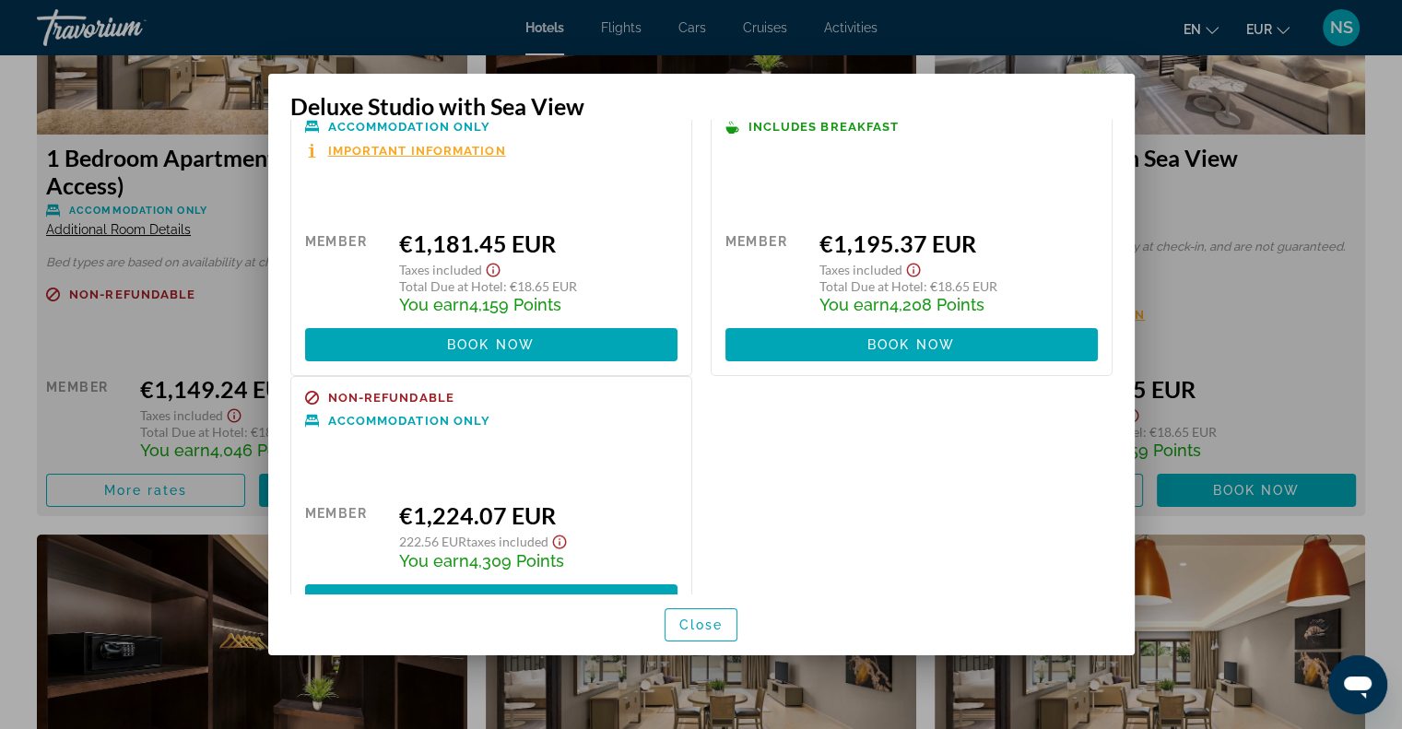
scroll to position [0, 0]
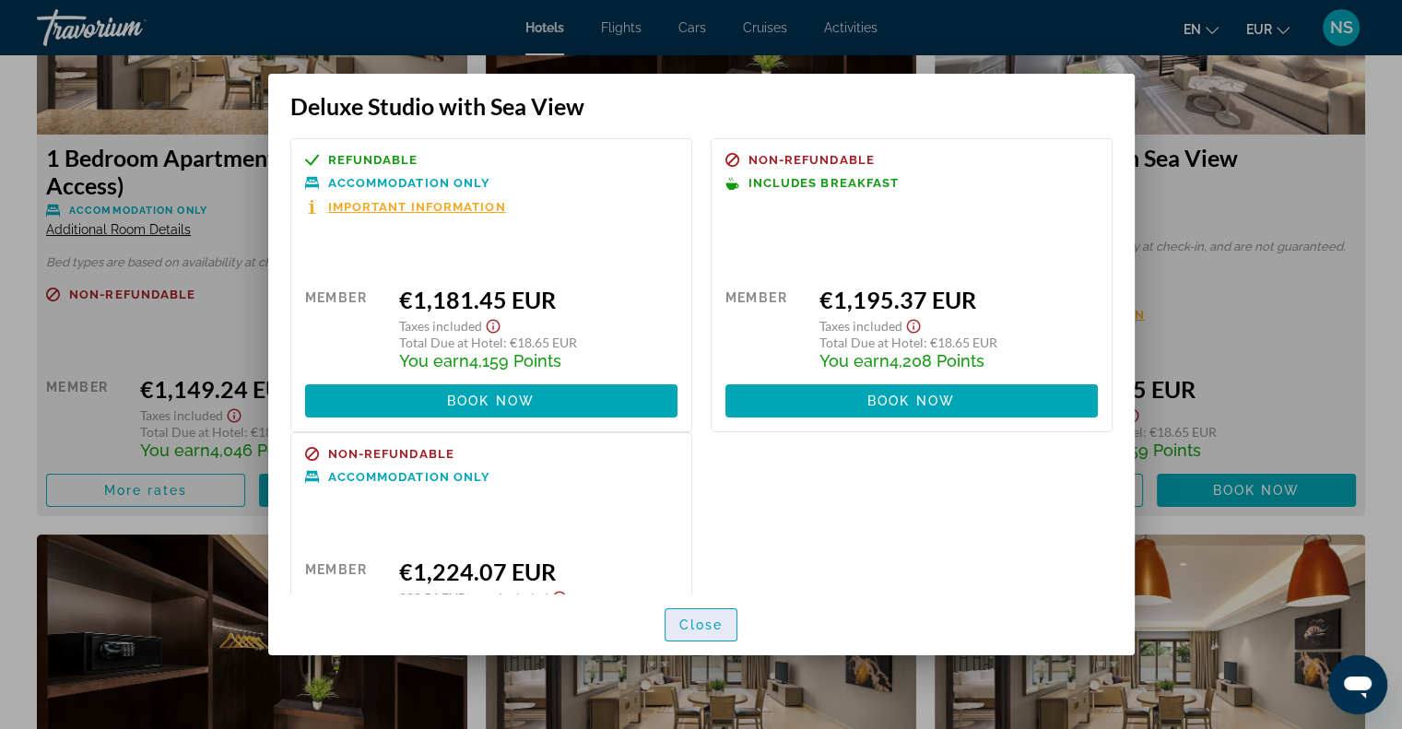
click at [735, 630] on span "button" at bounding box center [702, 625] width 72 height 44
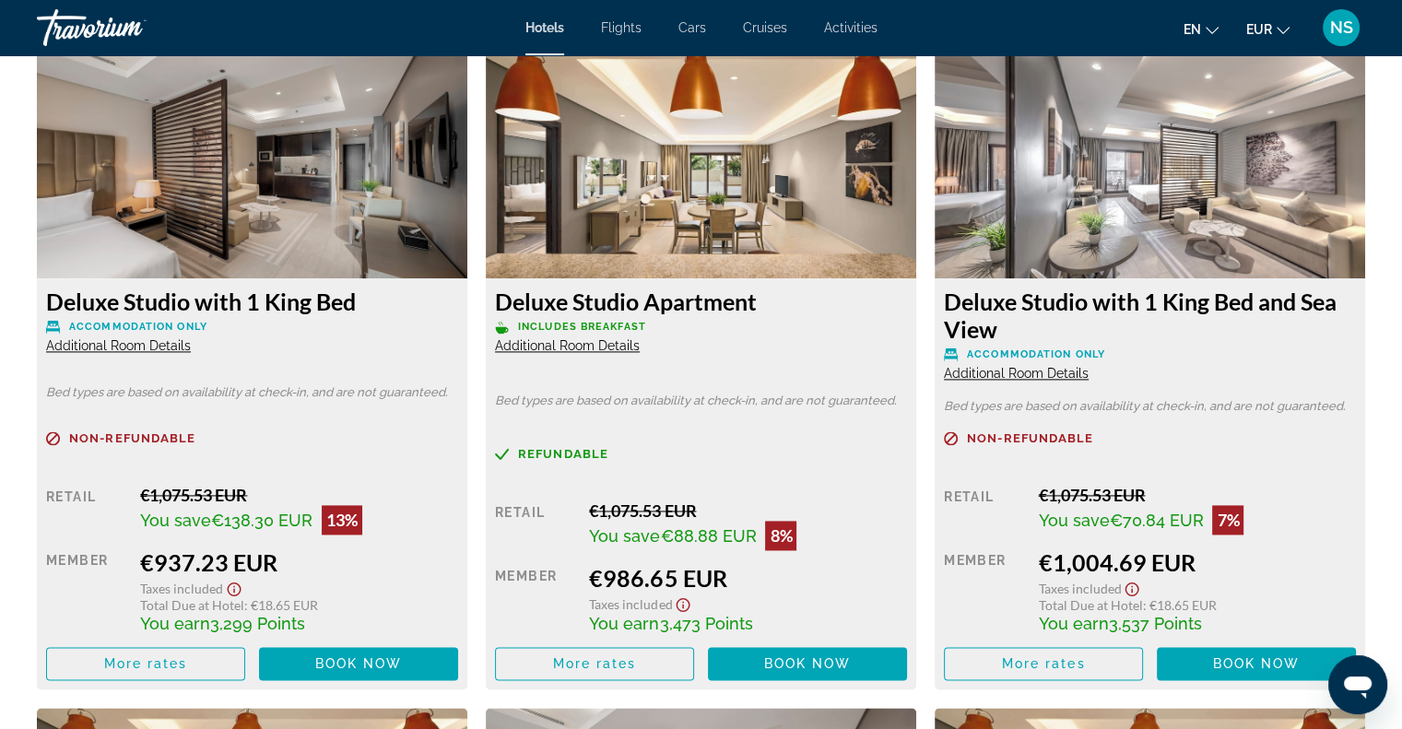
scroll to position [2591, 0]
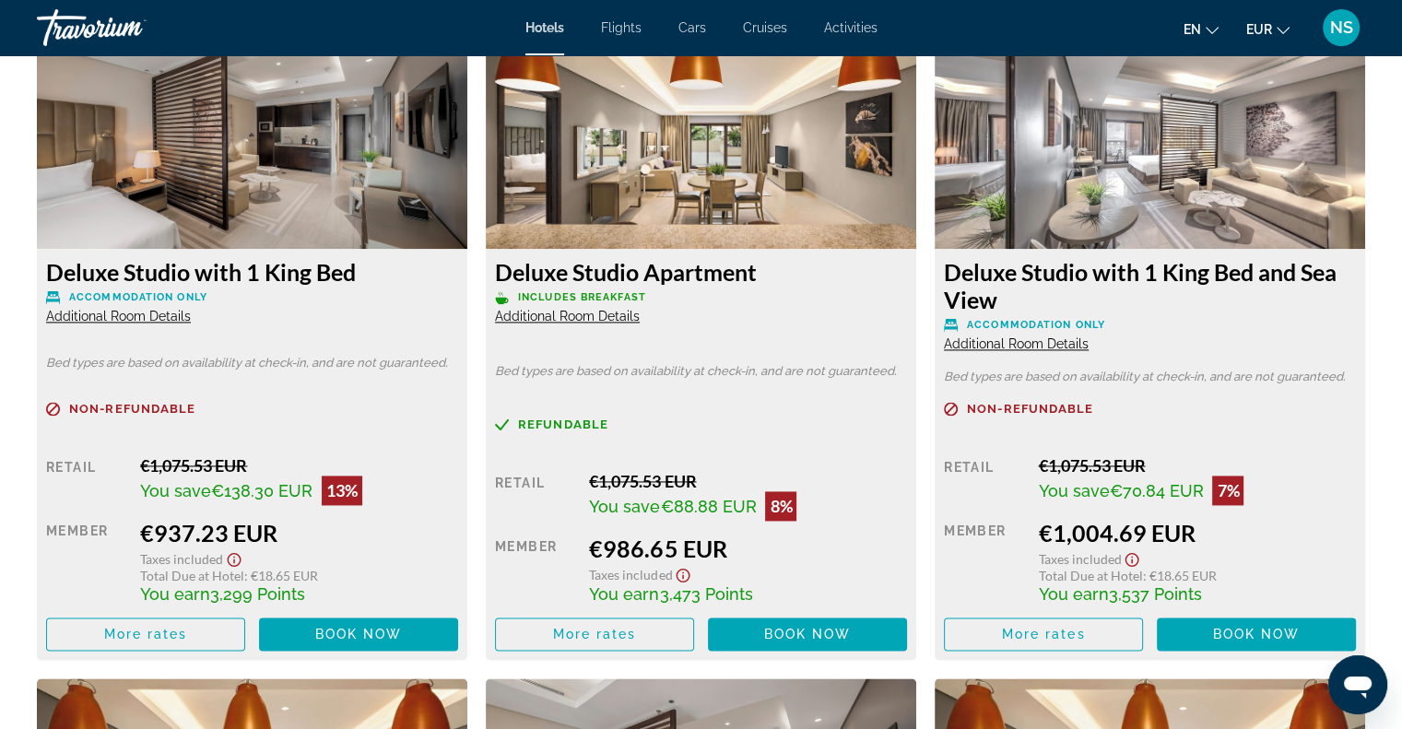
click at [143, 305] on div "Deluxe Studio with 1 King Bed Accommodation Only Additional Room Details" at bounding box center [252, 291] width 412 height 66
click at [150, 313] on span "Additional Room Details" at bounding box center [118, 316] width 145 height 15
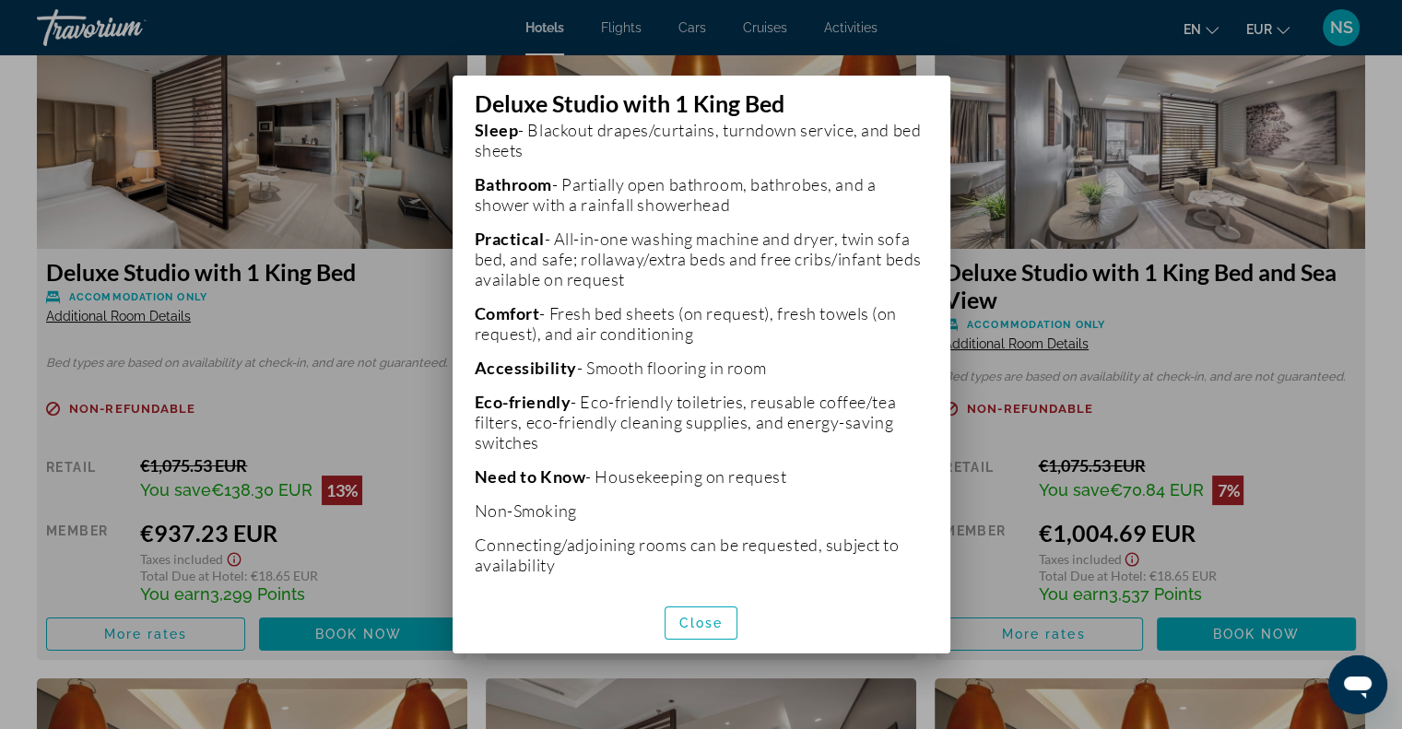
scroll to position [611, 0]
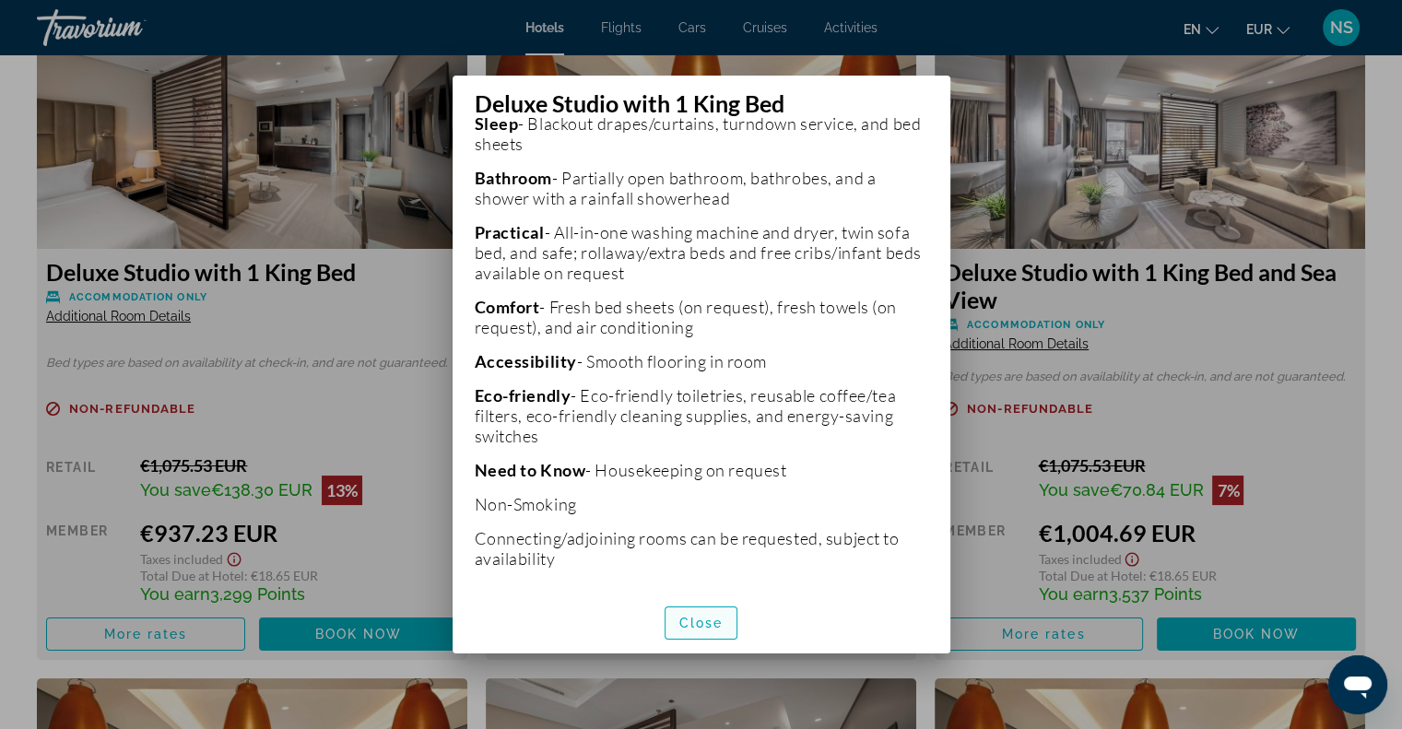
click at [707, 616] on span "Close" at bounding box center [701, 623] width 44 height 15
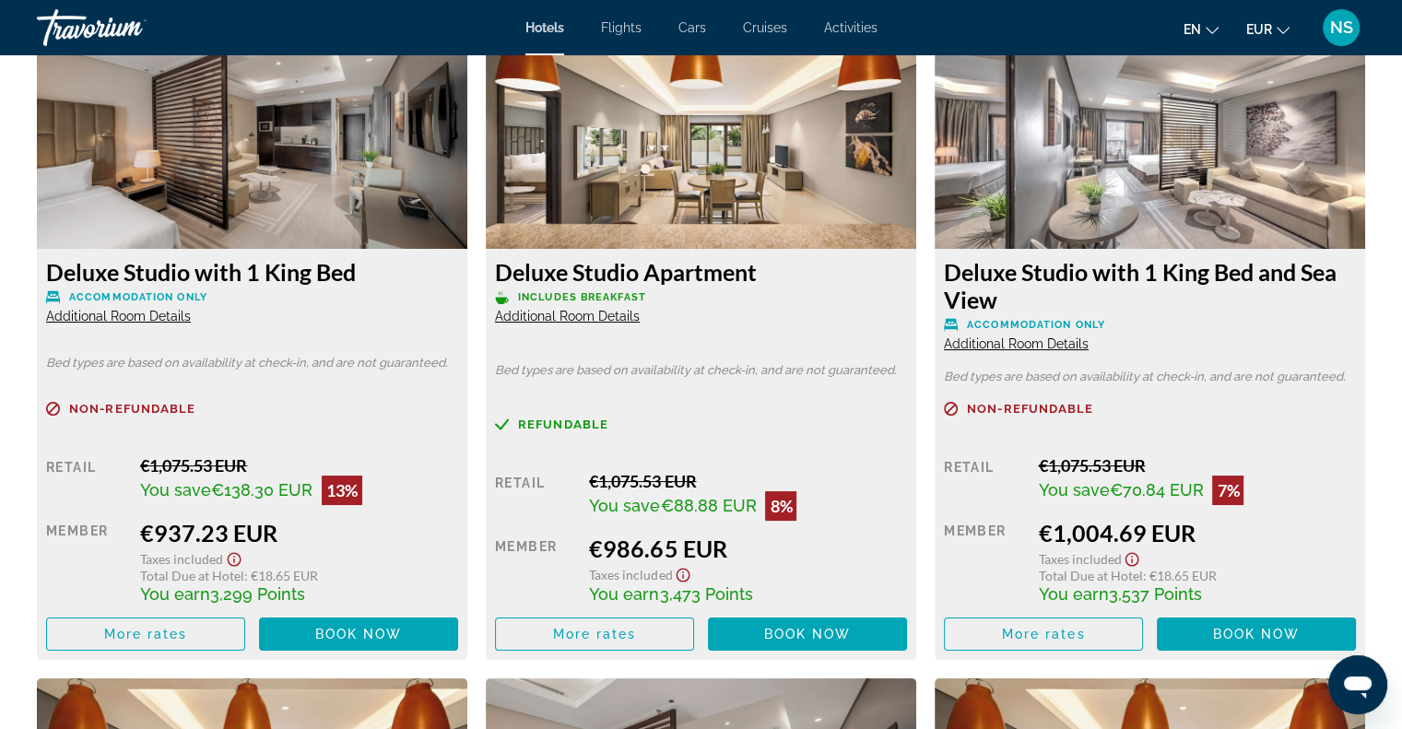
scroll to position [2591, 0]
click at [138, 641] on span "More rates" at bounding box center [146, 634] width 84 height 15
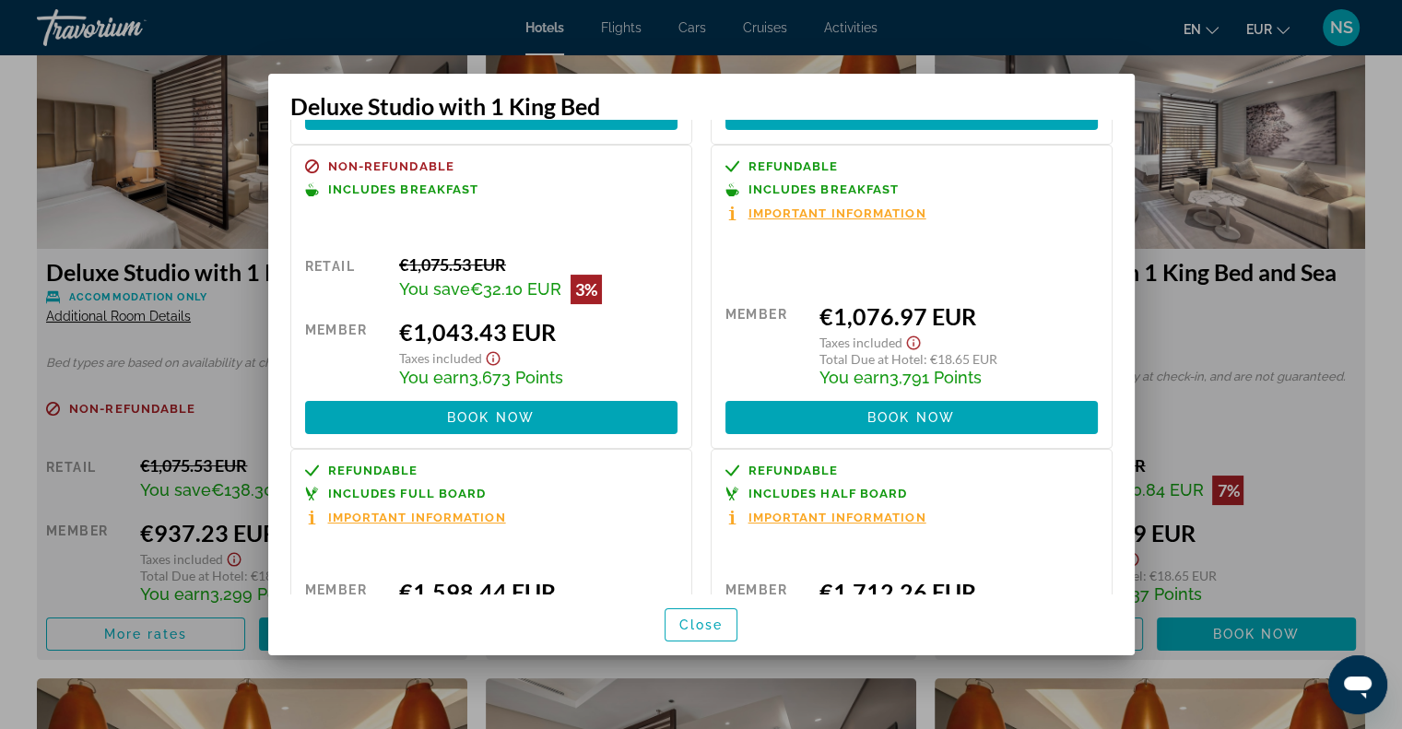
scroll to position [170, 0]
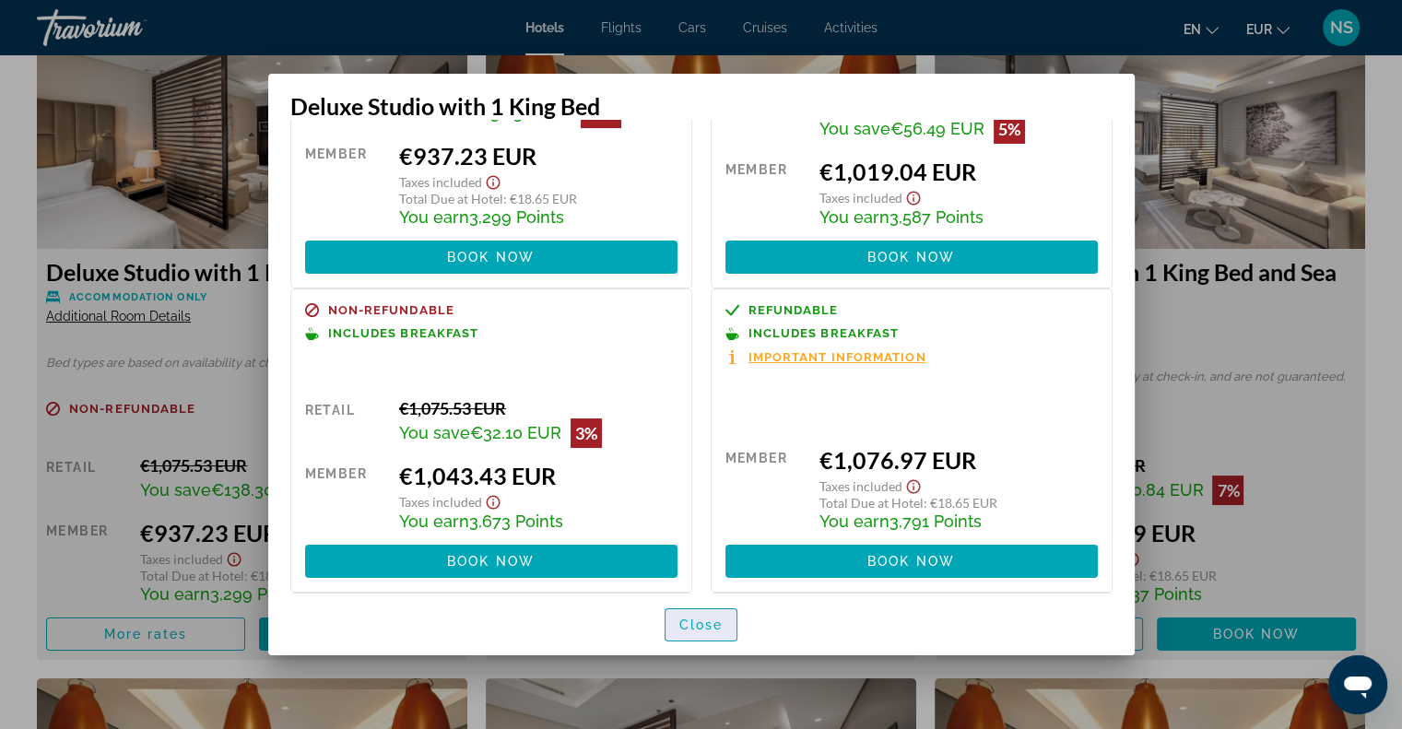
click at [706, 615] on span "button" at bounding box center [702, 625] width 72 height 44
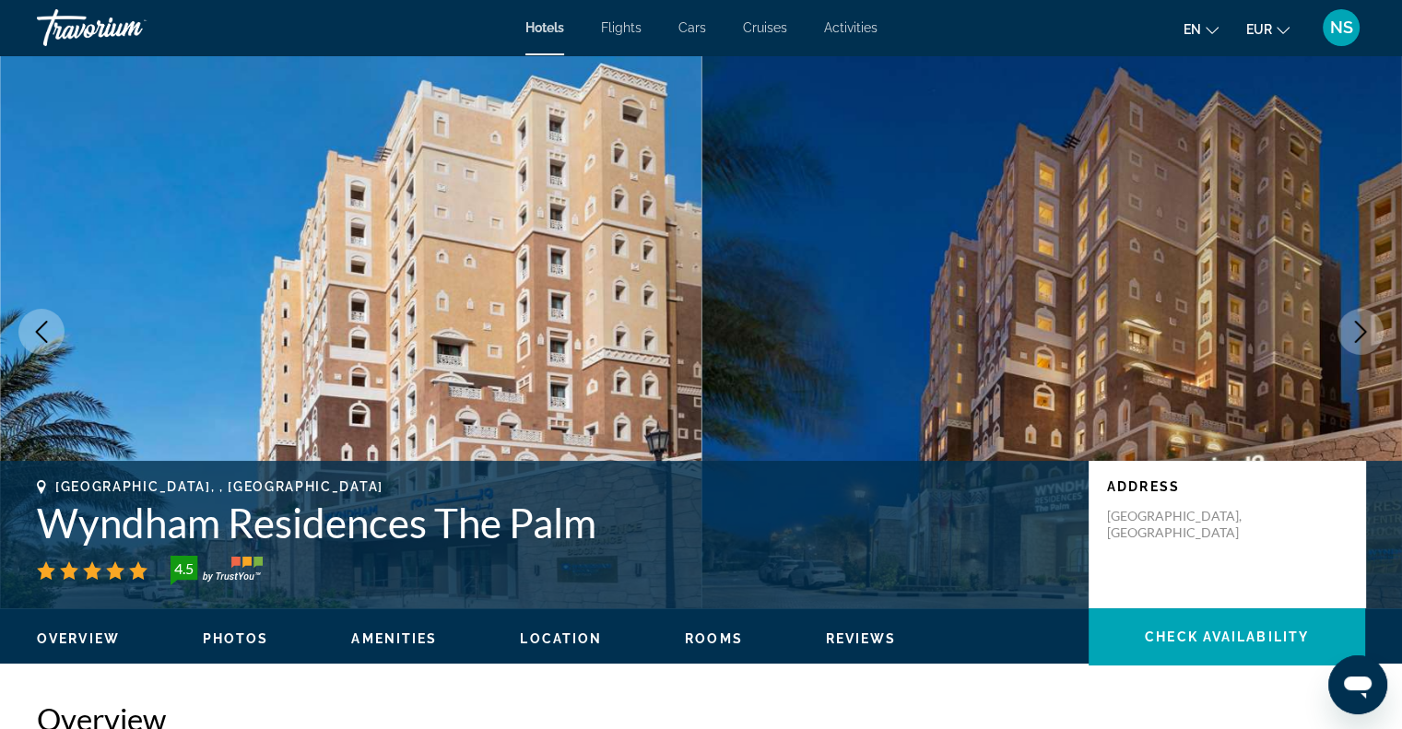
scroll to position [2591, 0]
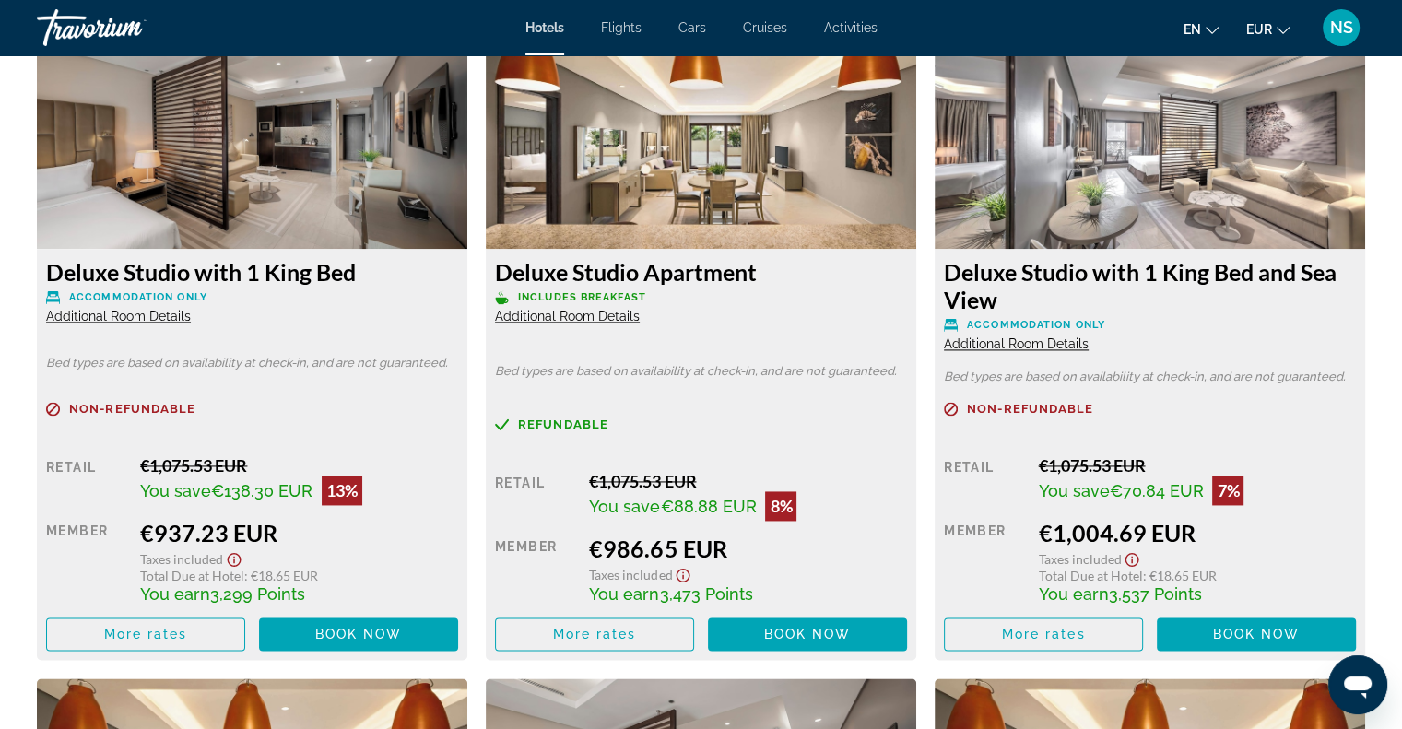
click at [1035, 327] on span "Accommodation Only" at bounding box center [1036, 325] width 138 height 12
click at [1029, 336] on span "Additional Room Details" at bounding box center [1016, 343] width 145 height 15
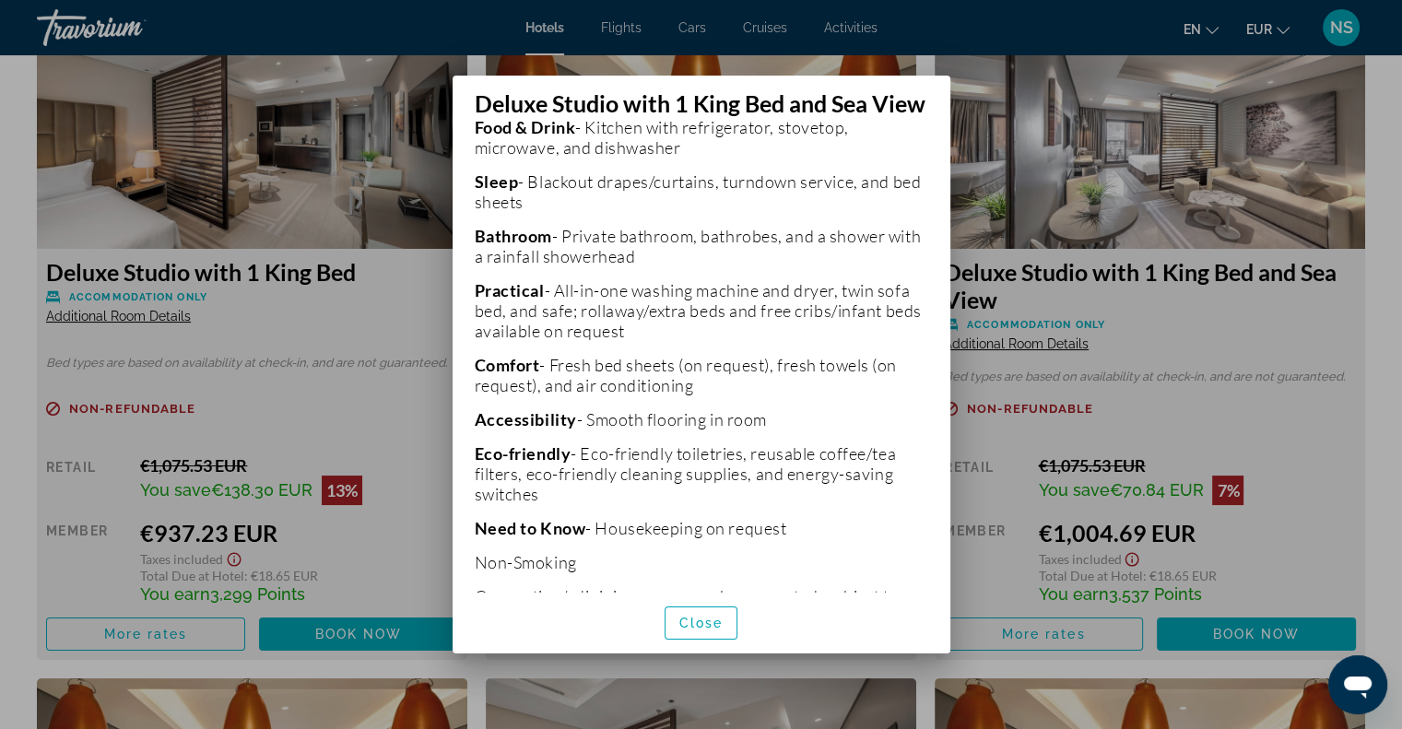
scroll to position [611, 0]
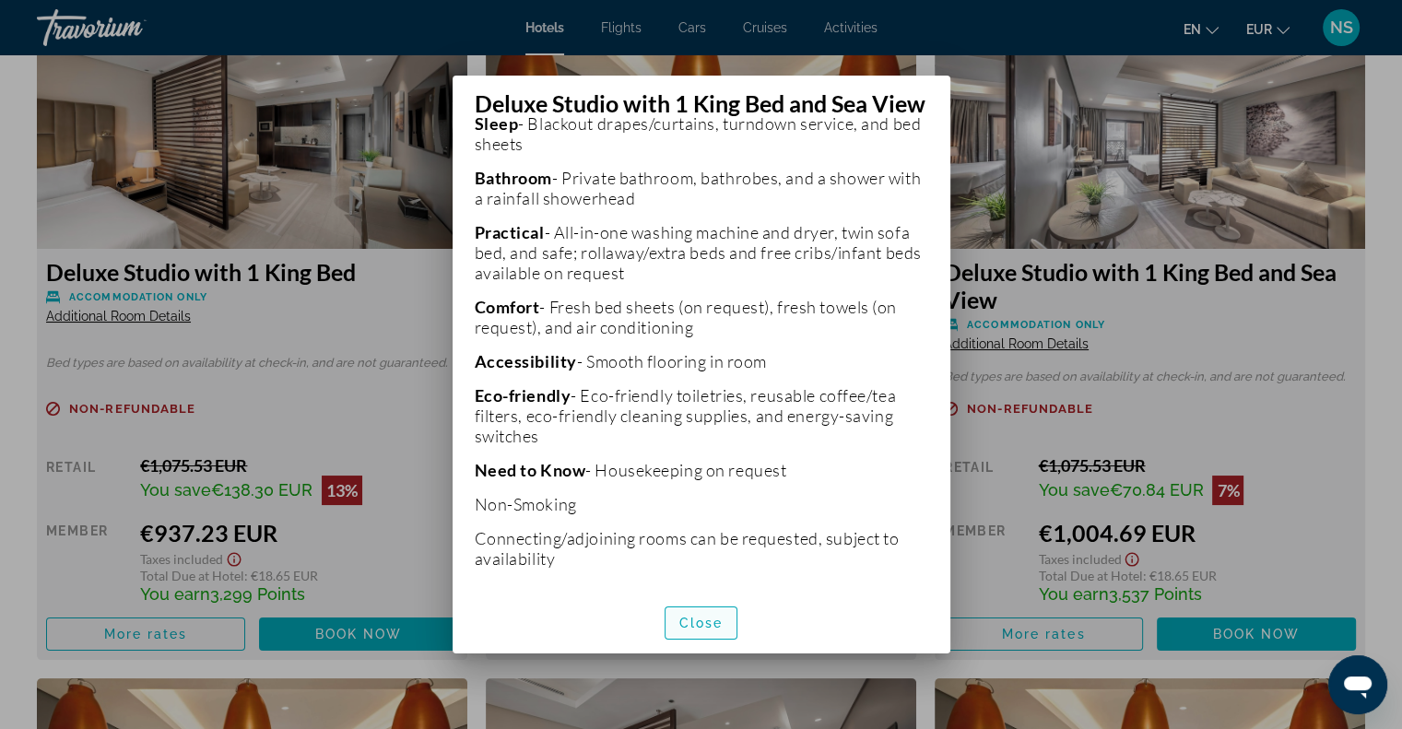
click at [692, 627] on span "Close" at bounding box center [701, 623] width 44 height 15
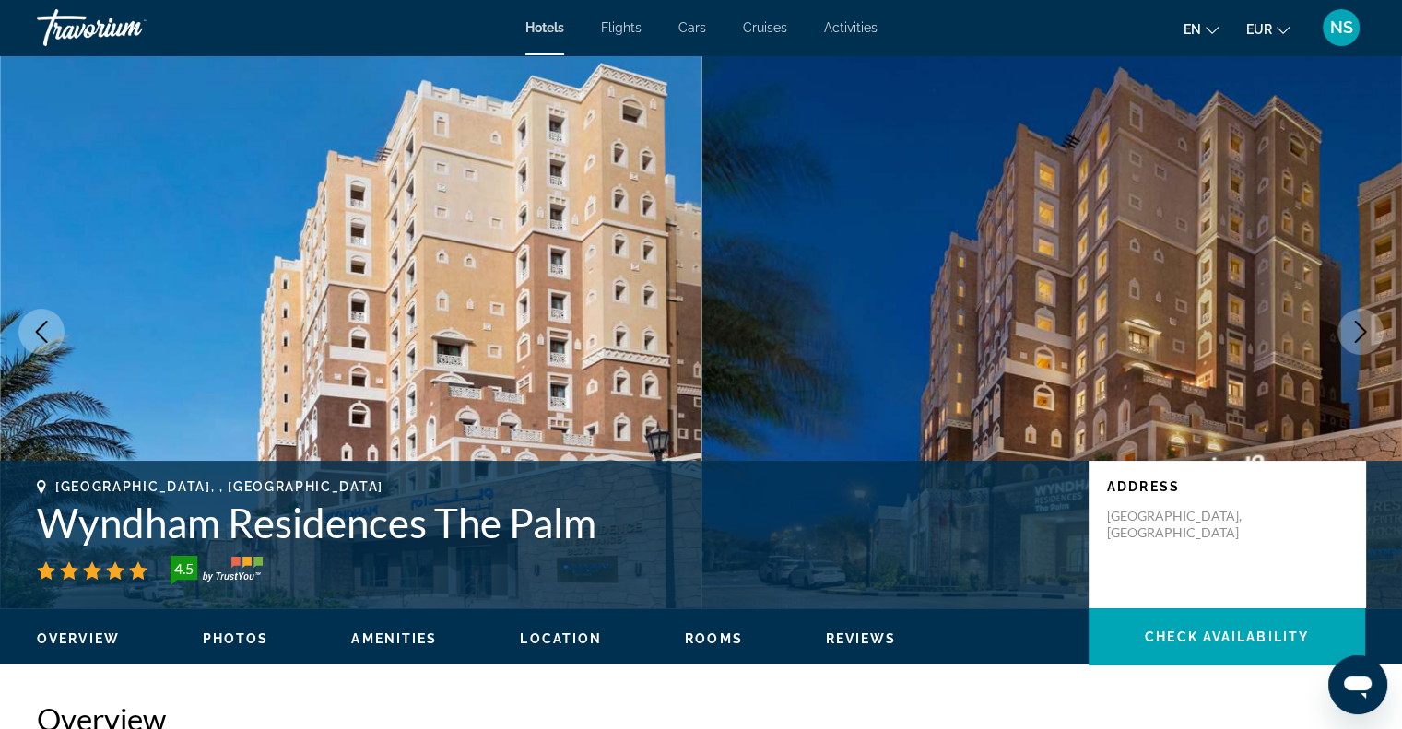
scroll to position [2591, 0]
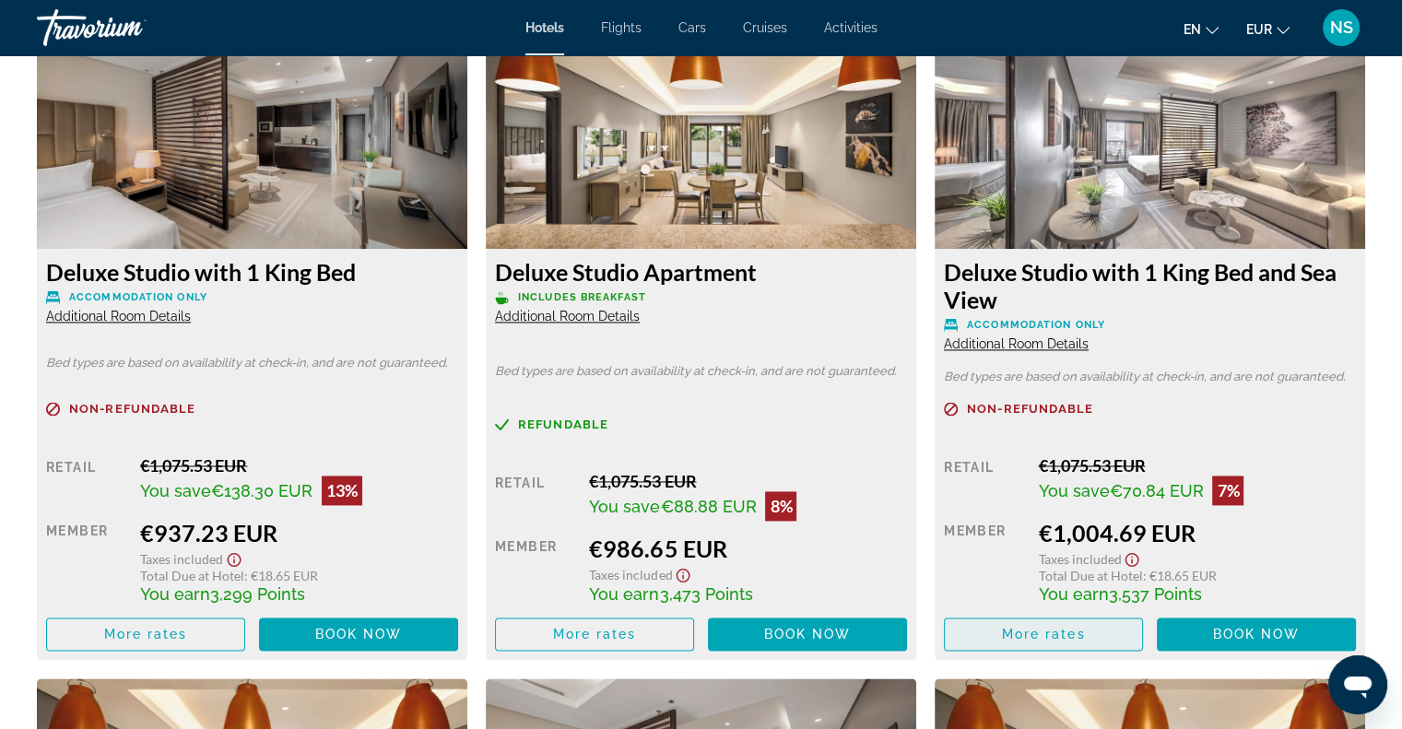
click at [1030, 641] on span "More rates" at bounding box center [1044, 634] width 84 height 15
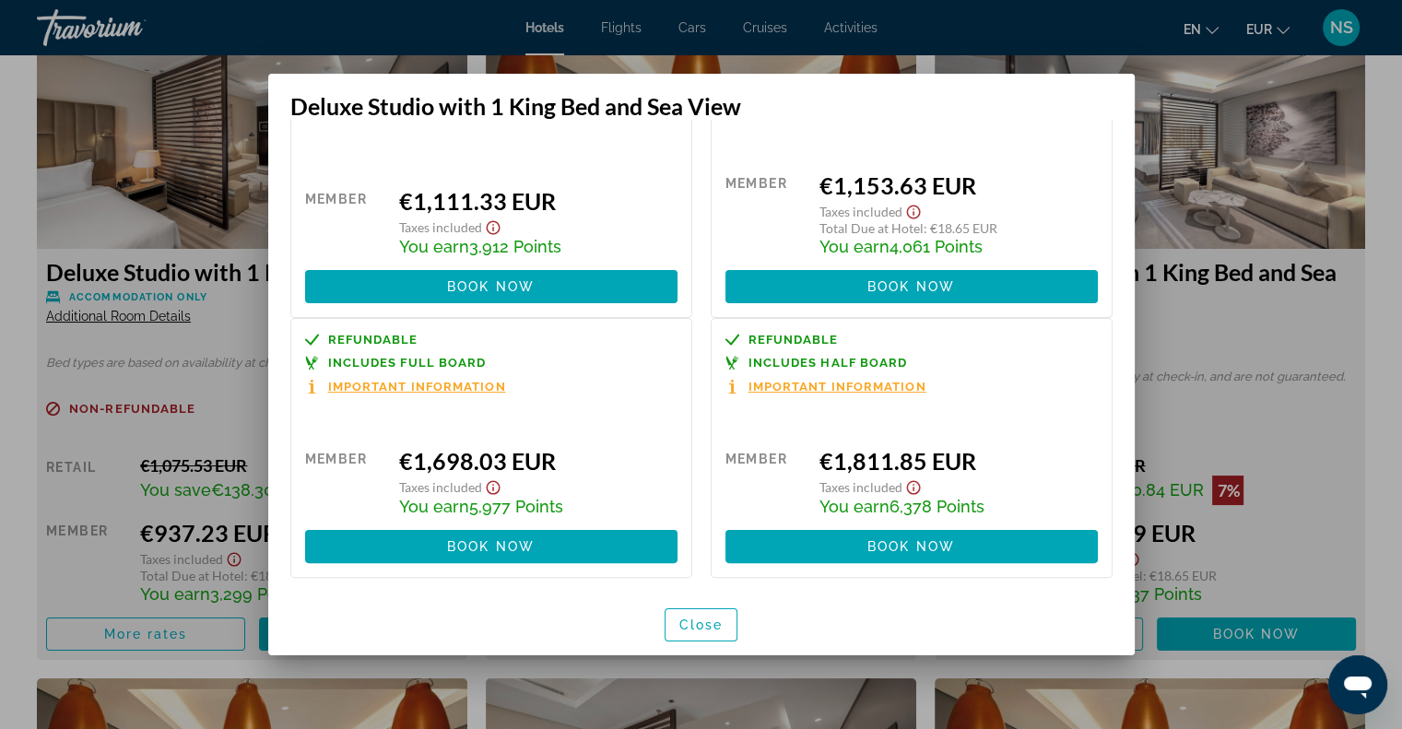
scroll to position [436, 0]
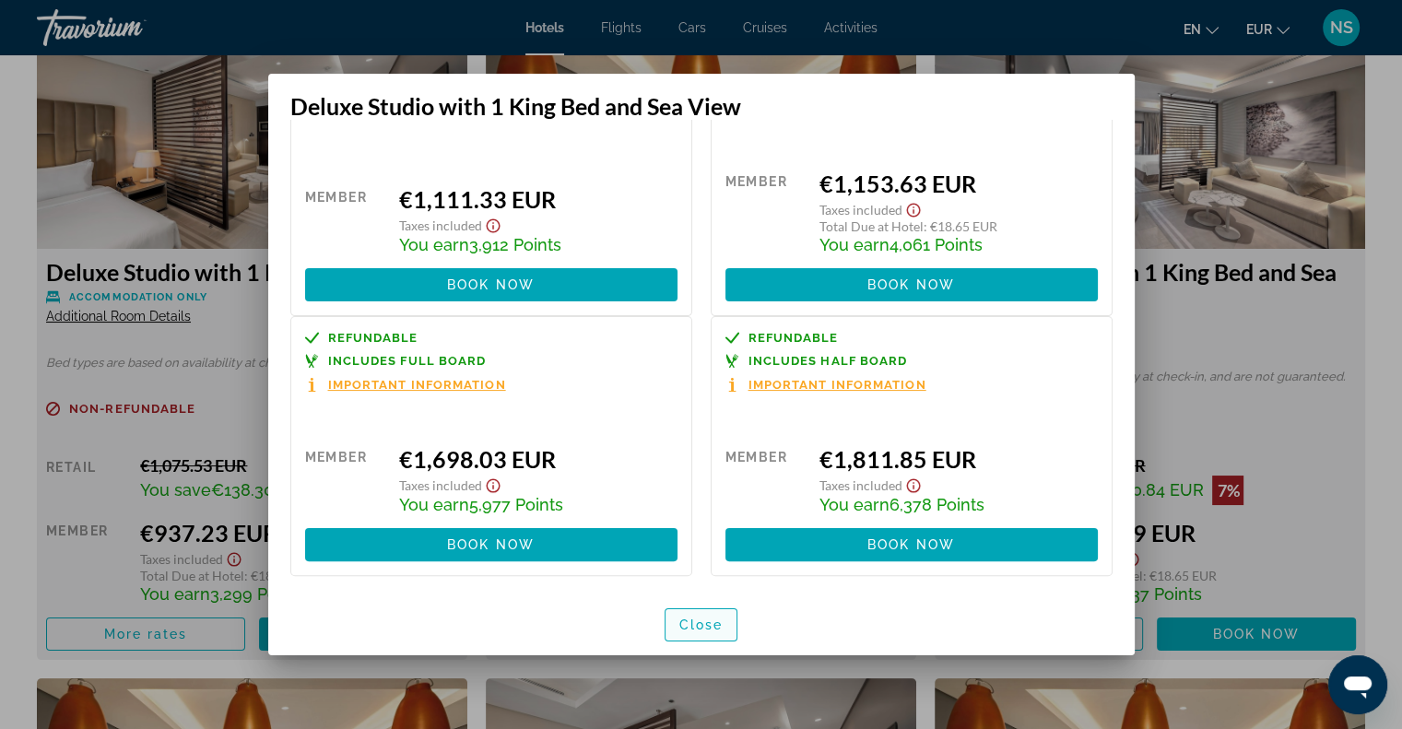
click at [704, 622] on span "Close" at bounding box center [701, 625] width 44 height 15
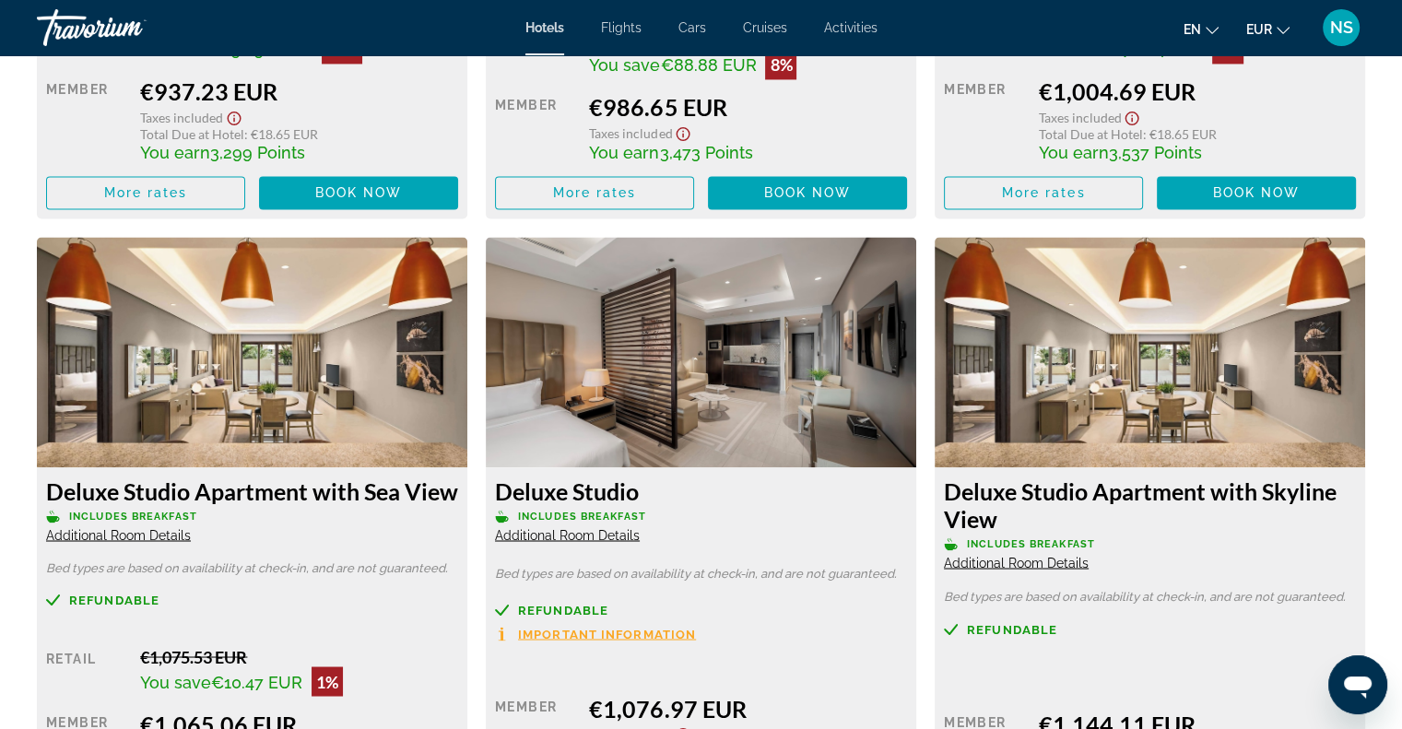
scroll to position [3144, 0]
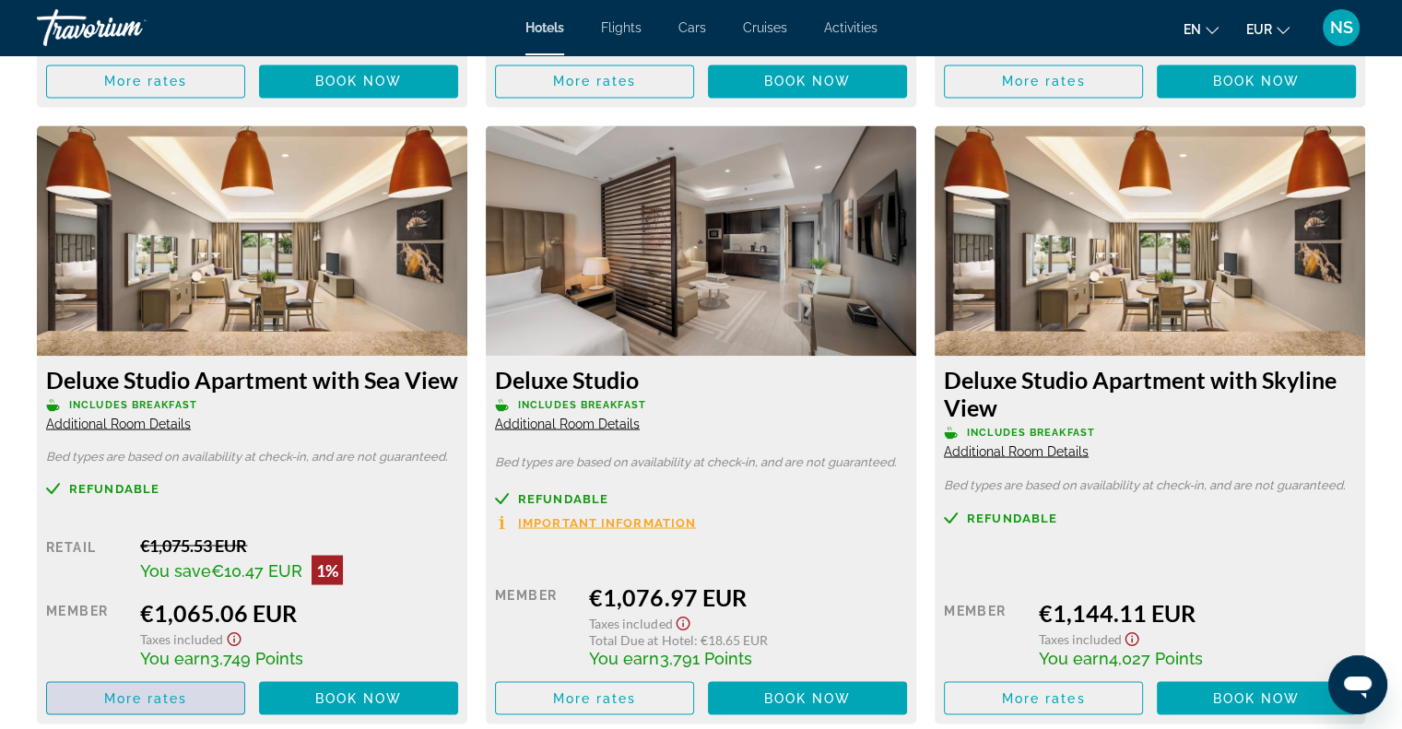
click at [100, 693] on span "Main content" at bounding box center [145, 698] width 197 height 44
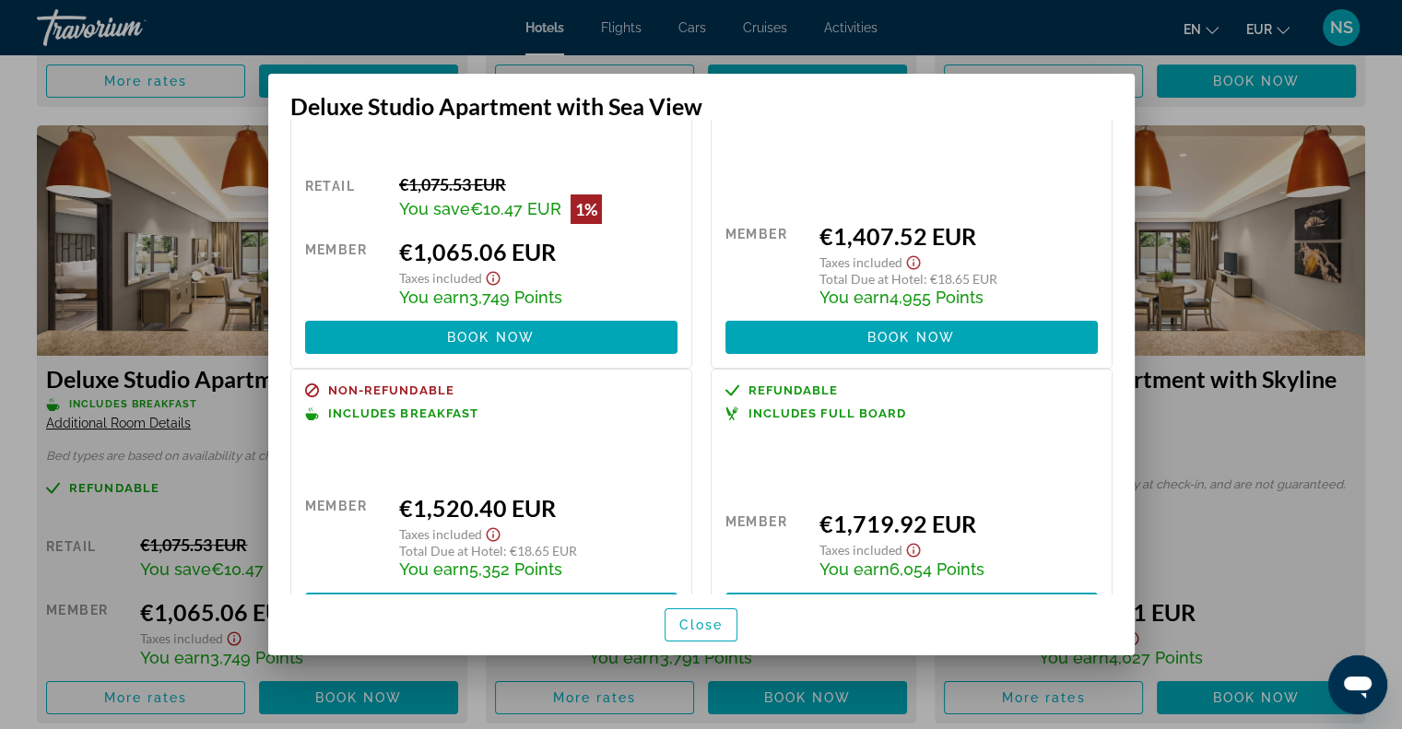
scroll to position [138, 0]
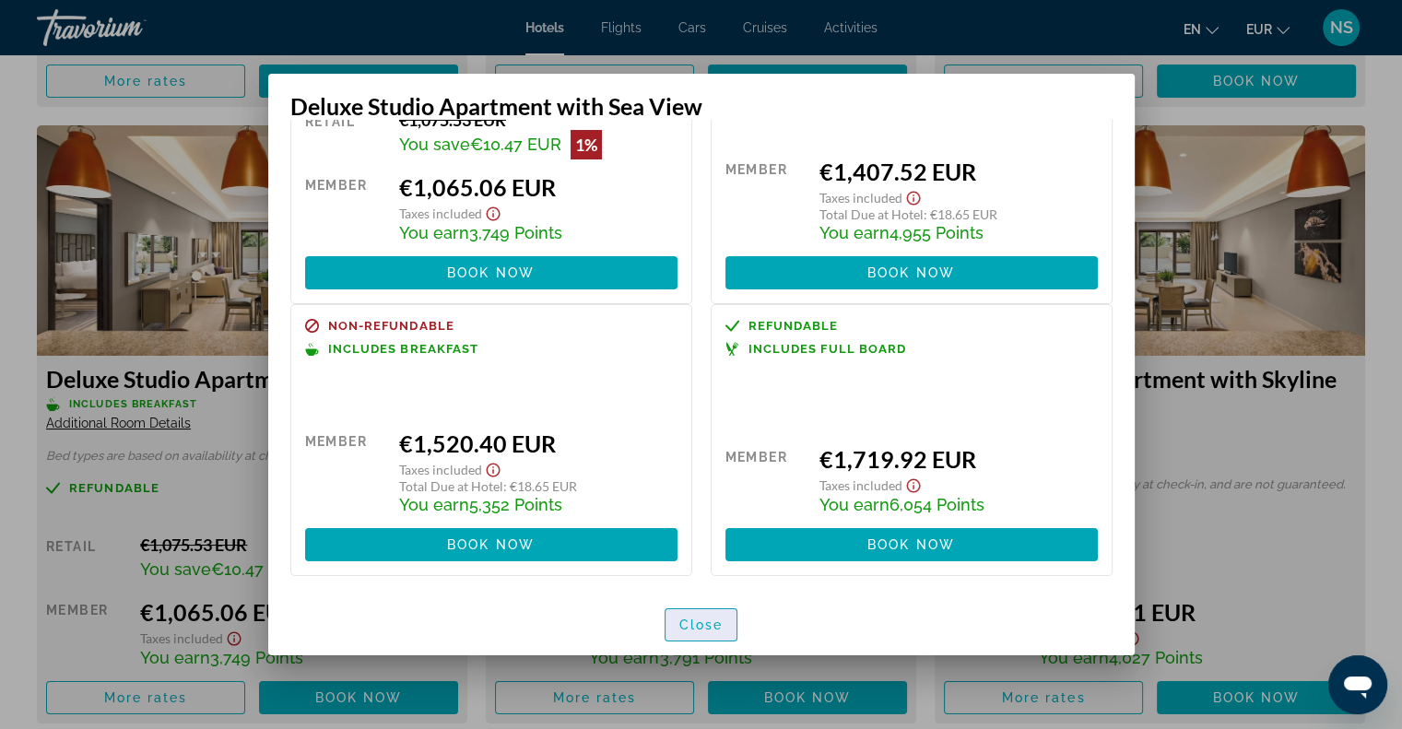
click at [723, 629] on span "button" at bounding box center [702, 625] width 72 height 44
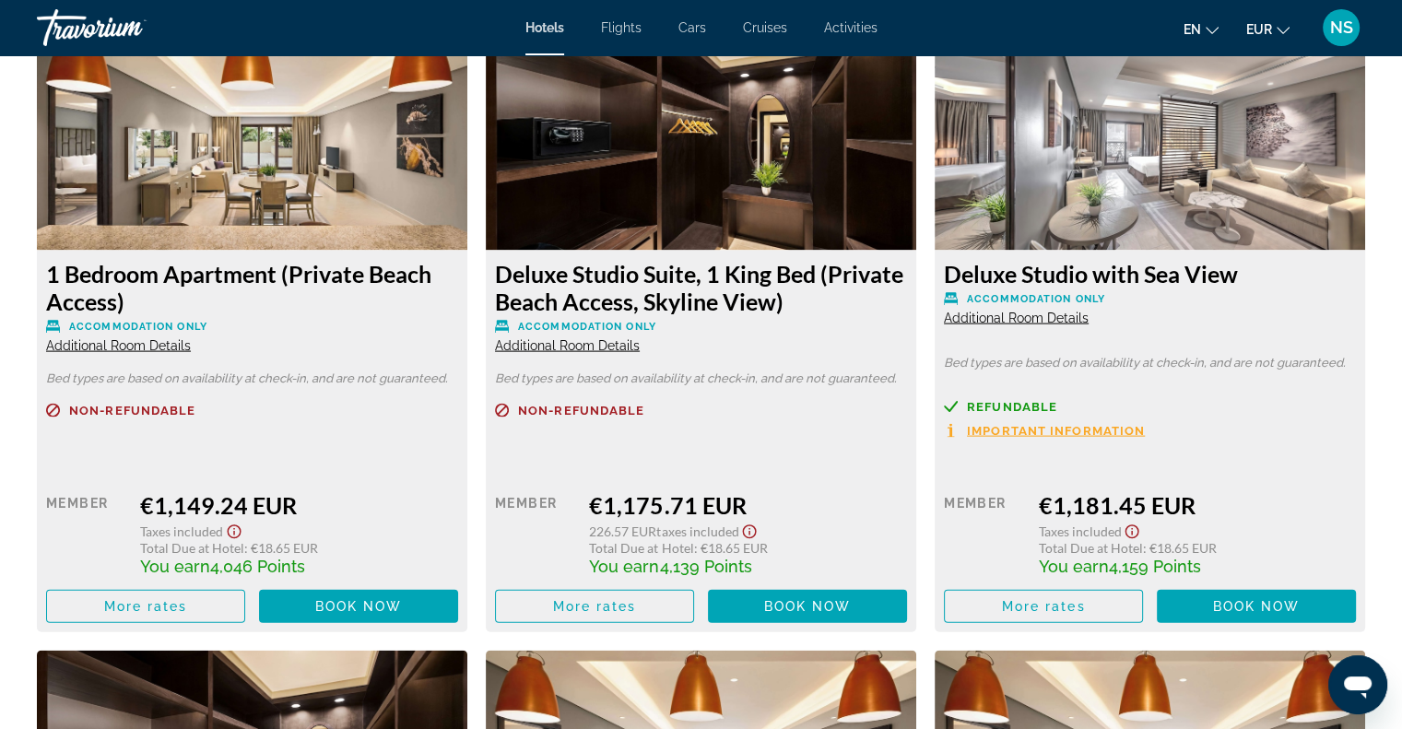
scroll to position [3882, 0]
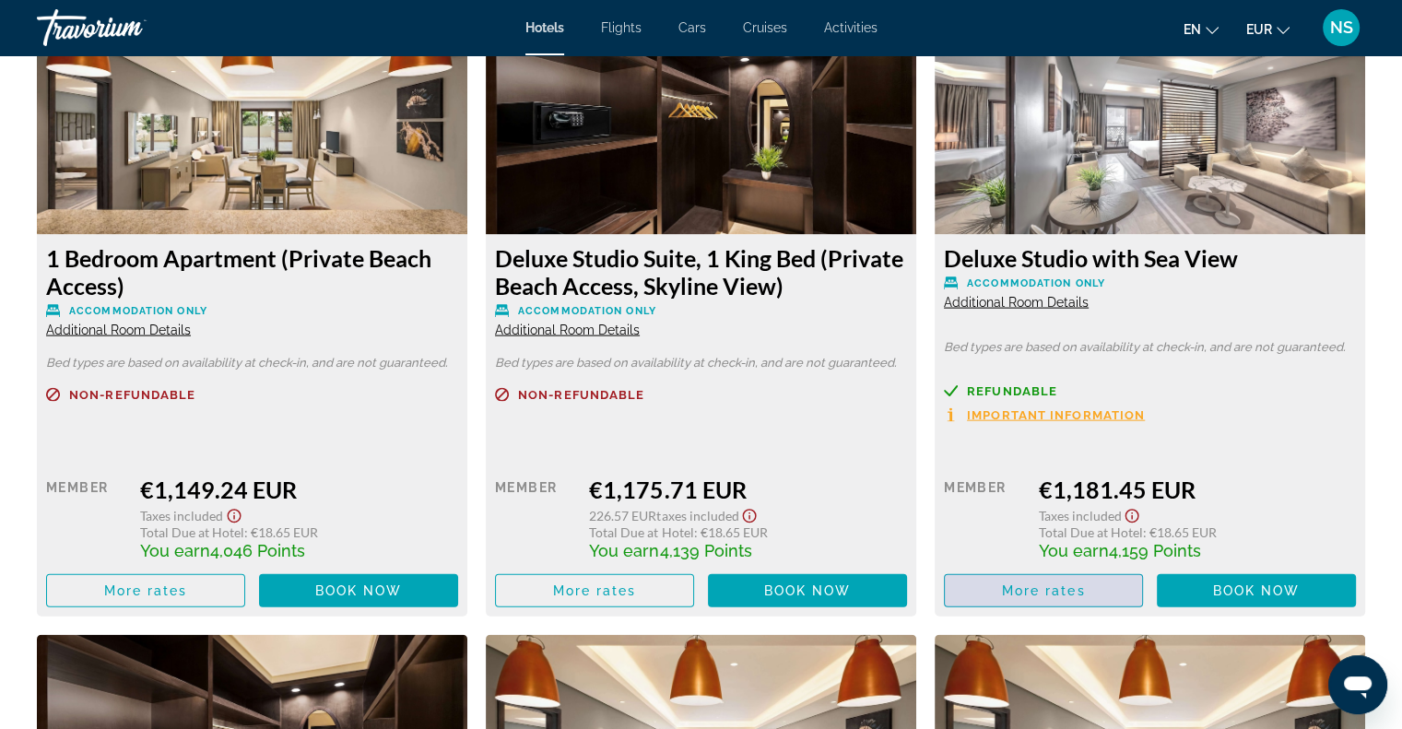
click at [1101, 586] on span "Main content" at bounding box center [1043, 591] width 197 height 44
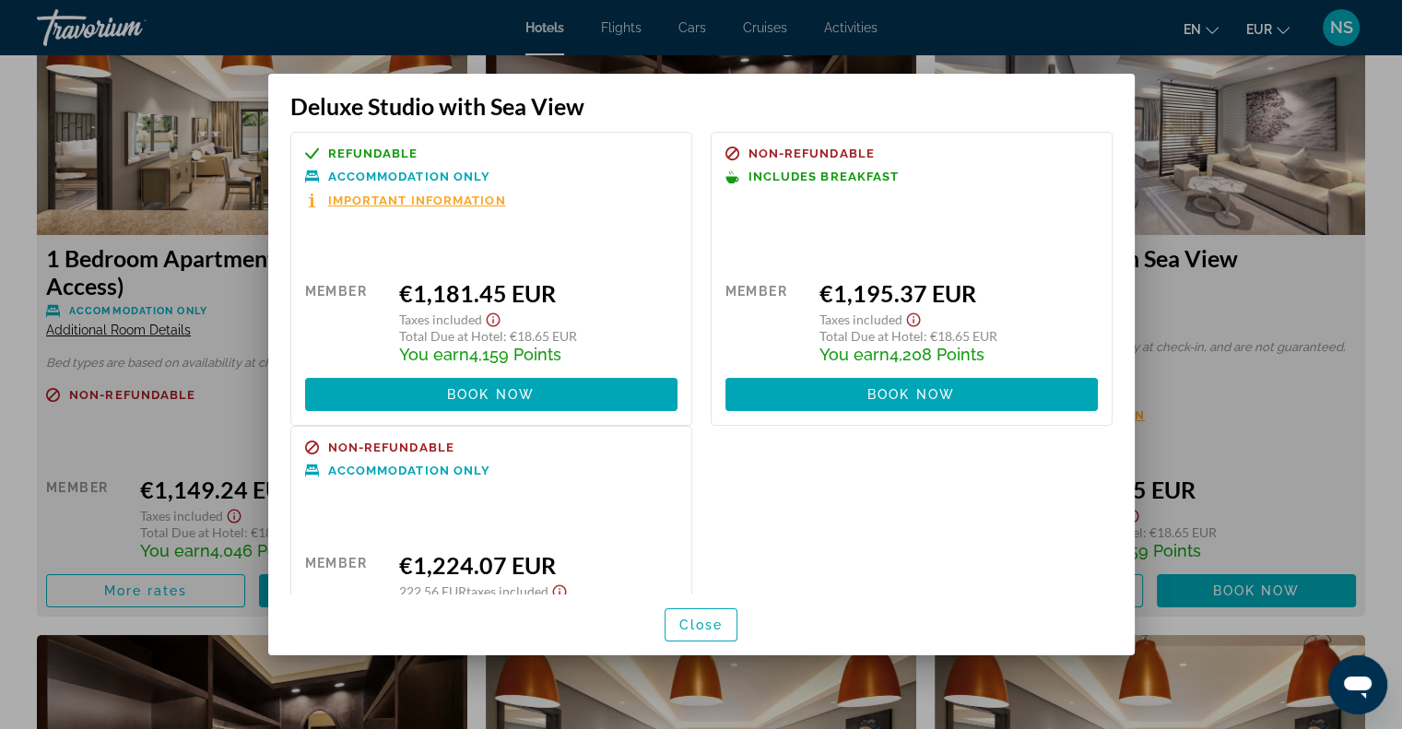
scroll to position [0, 0]
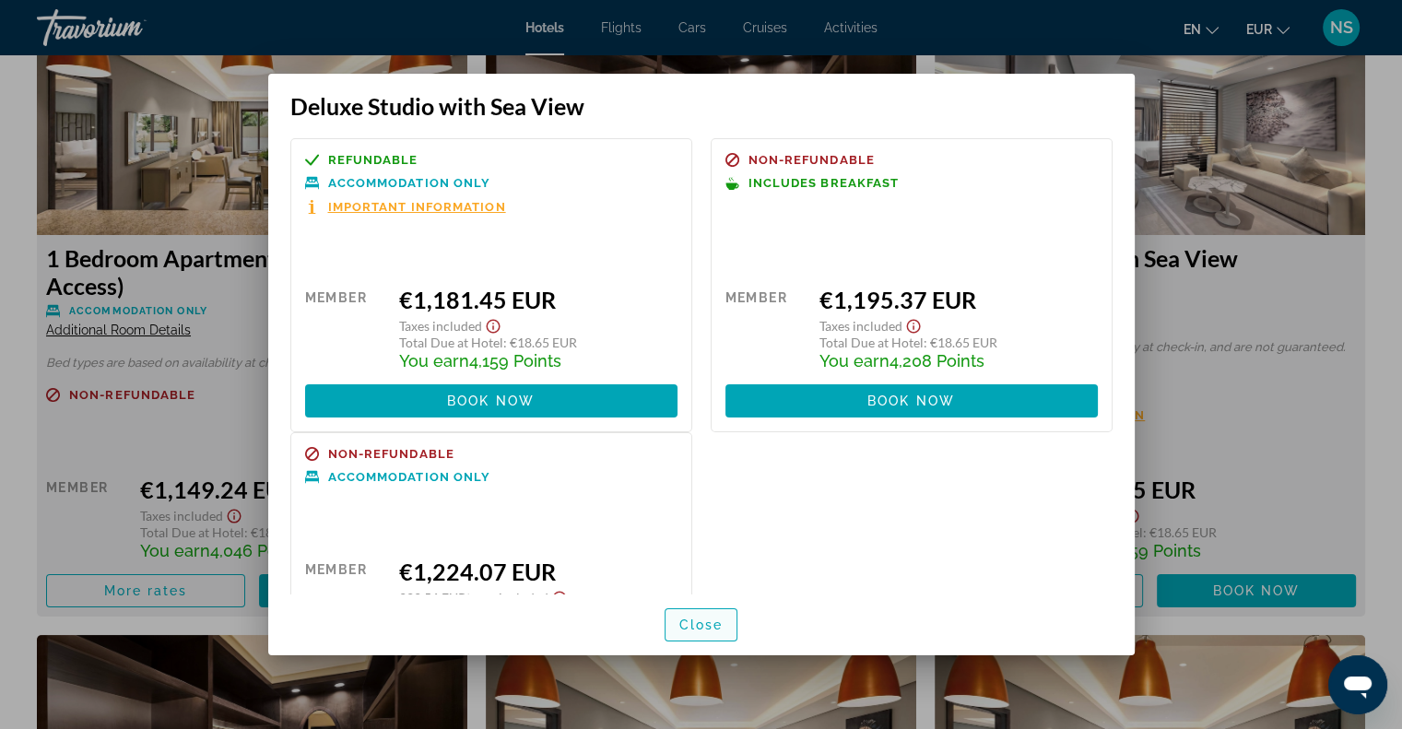
click at [695, 637] on span "button" at bounding box center [702, 625] width 72 height 44
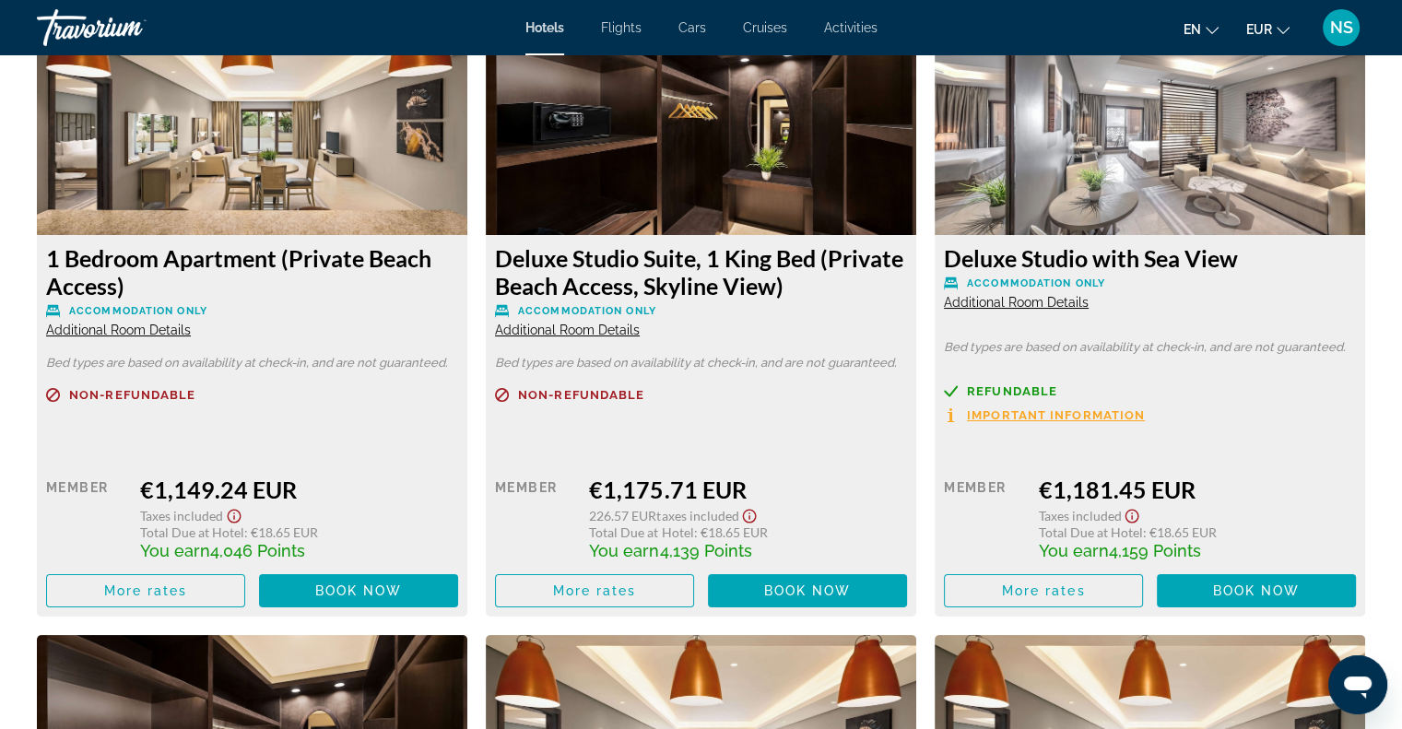
scroll to position [3882, 0]
click at [156, 333] on span "Additional Room Details" at bounding box center [118, 330] width 145 height 15
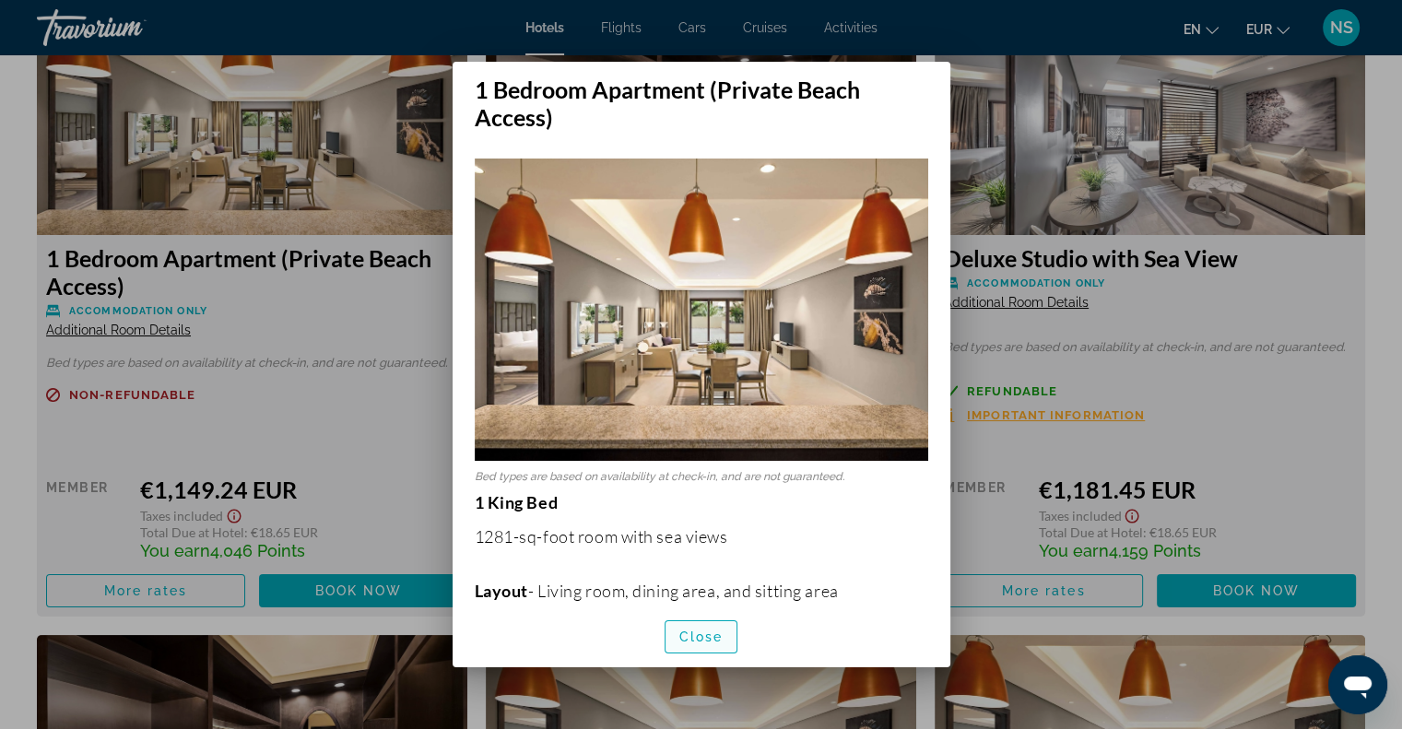
click at [714, 634] on span "Close" at bounding box center [701, 637] width 44 height 15
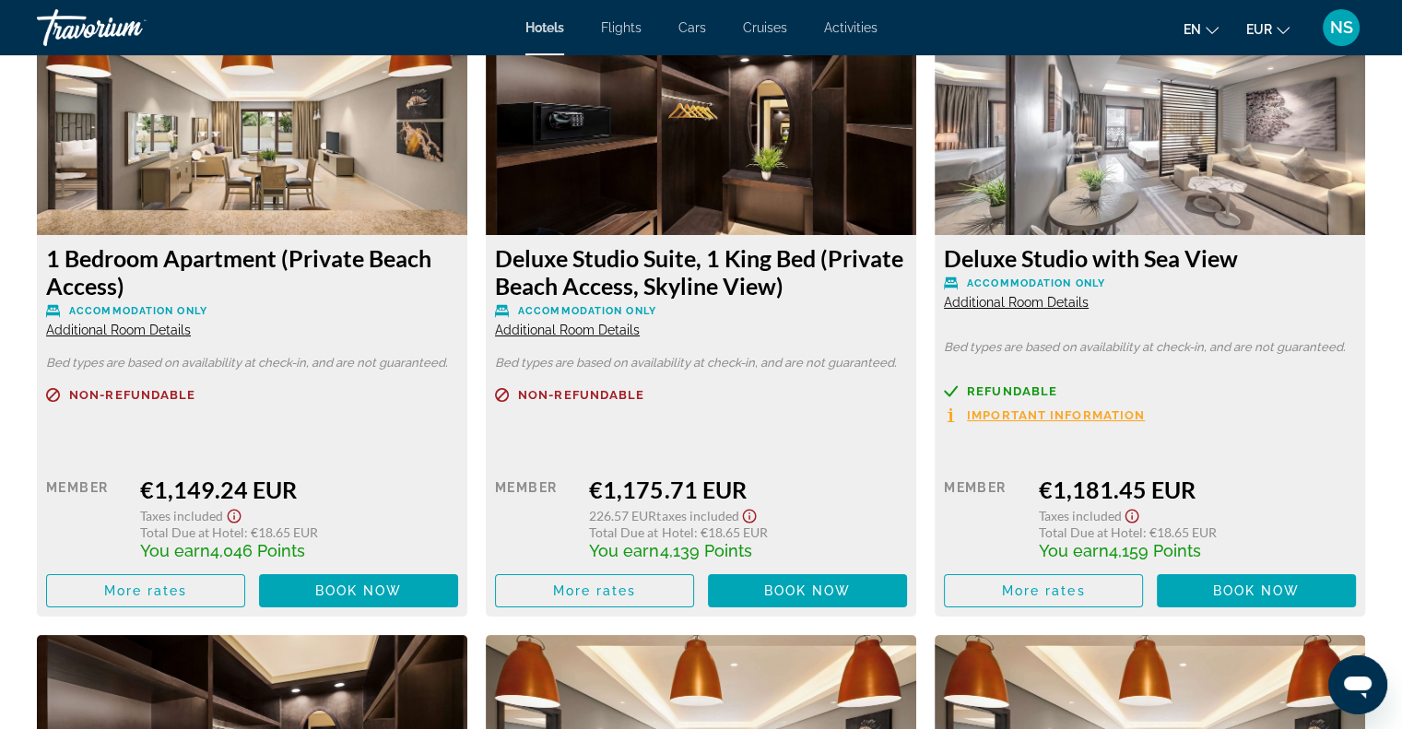
scroll to position [3882, 0]
click at [95, 593] on span "Main content" at bounding box center [145, 591] width 197 height 44
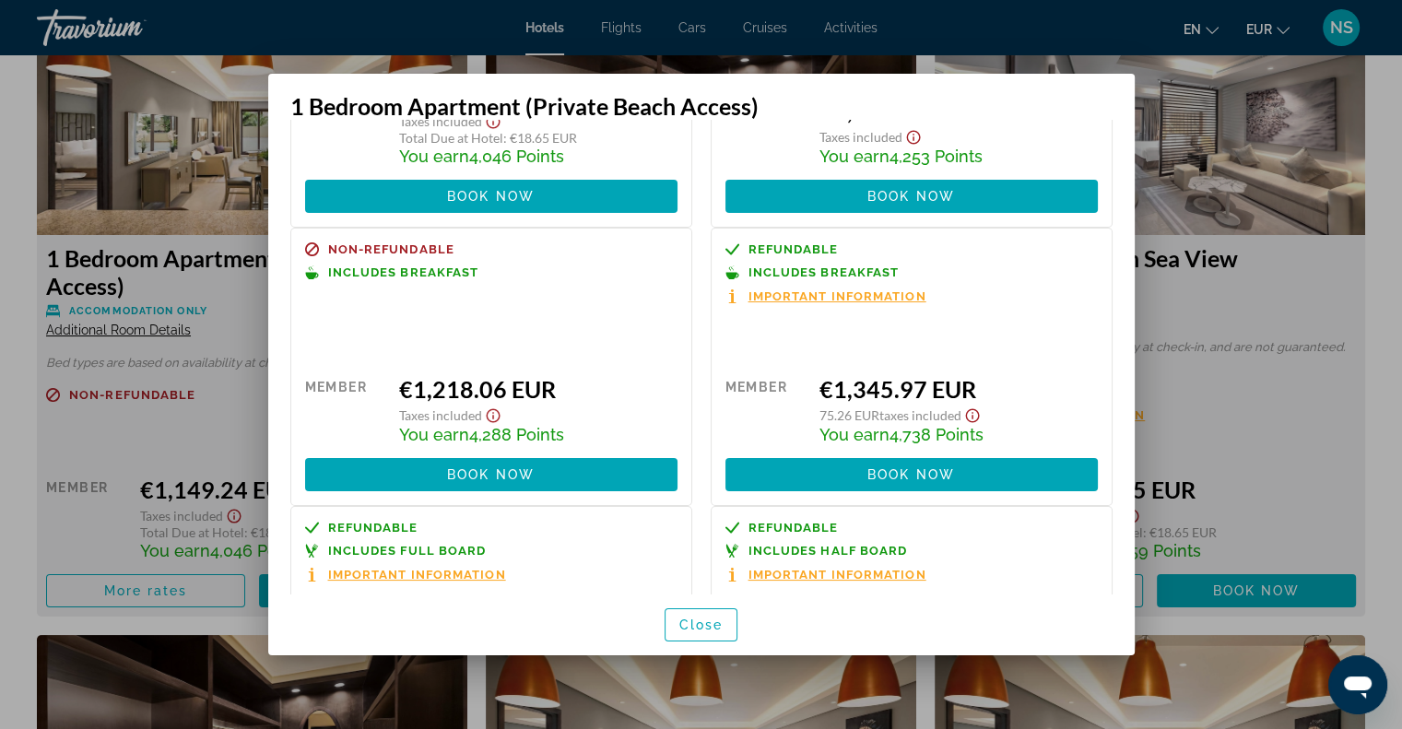
scroll to position [17, 0]
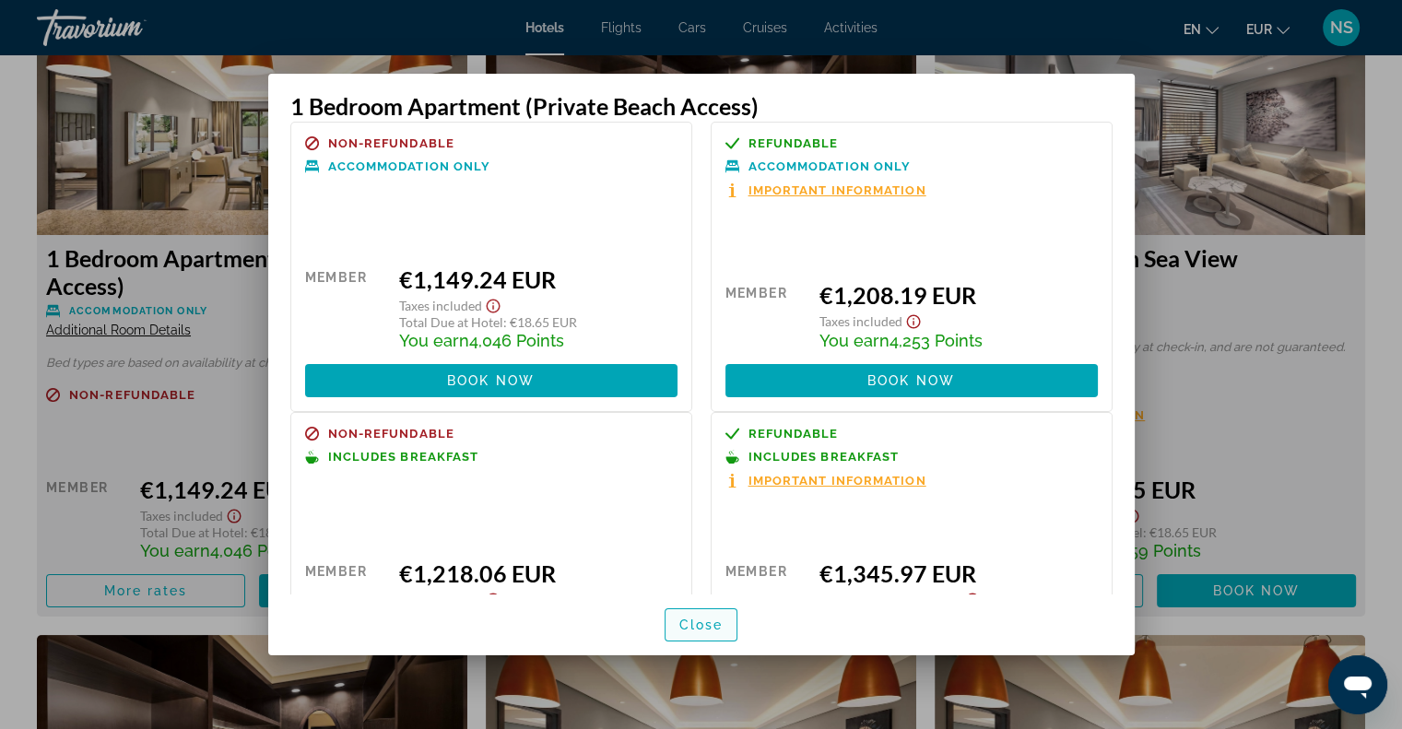
click at [707, 631] on span "Close" at bounding box center [701, 625] width 44 height 15
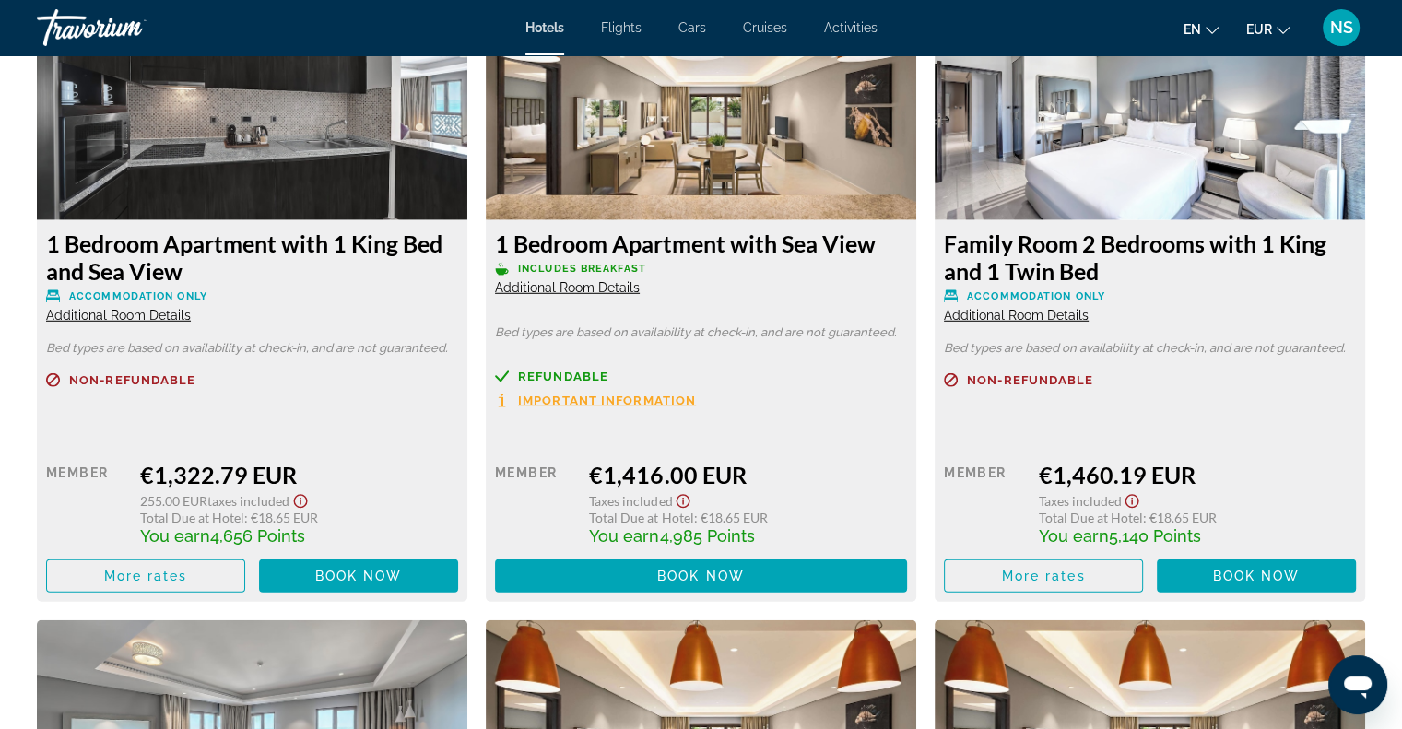
scroll to position [5172, 0]
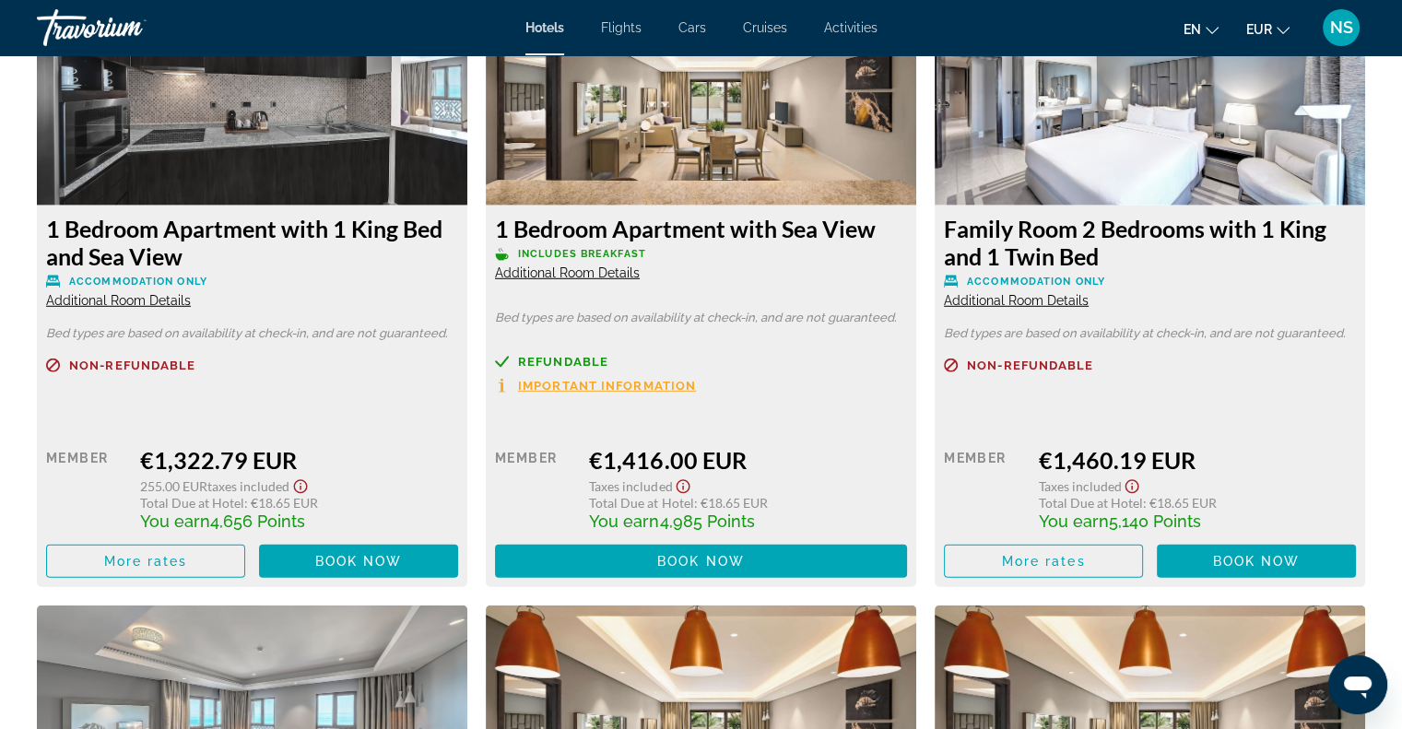
click at [585, 267] on span "Additional Room Details" at bounding box center [567, 272] width 145 height 15
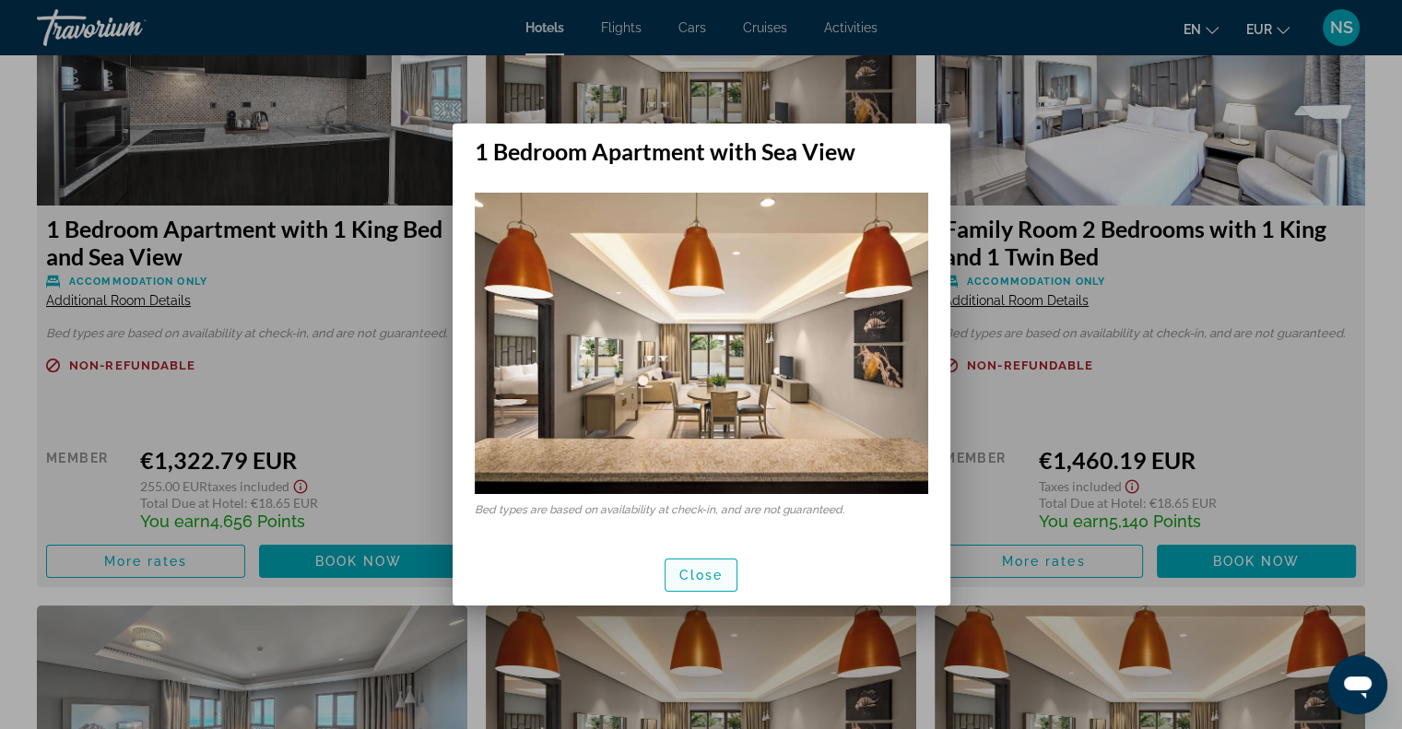
click at [701, 571] on span "Close" at bounding box center [701, 575] width 44 height 15
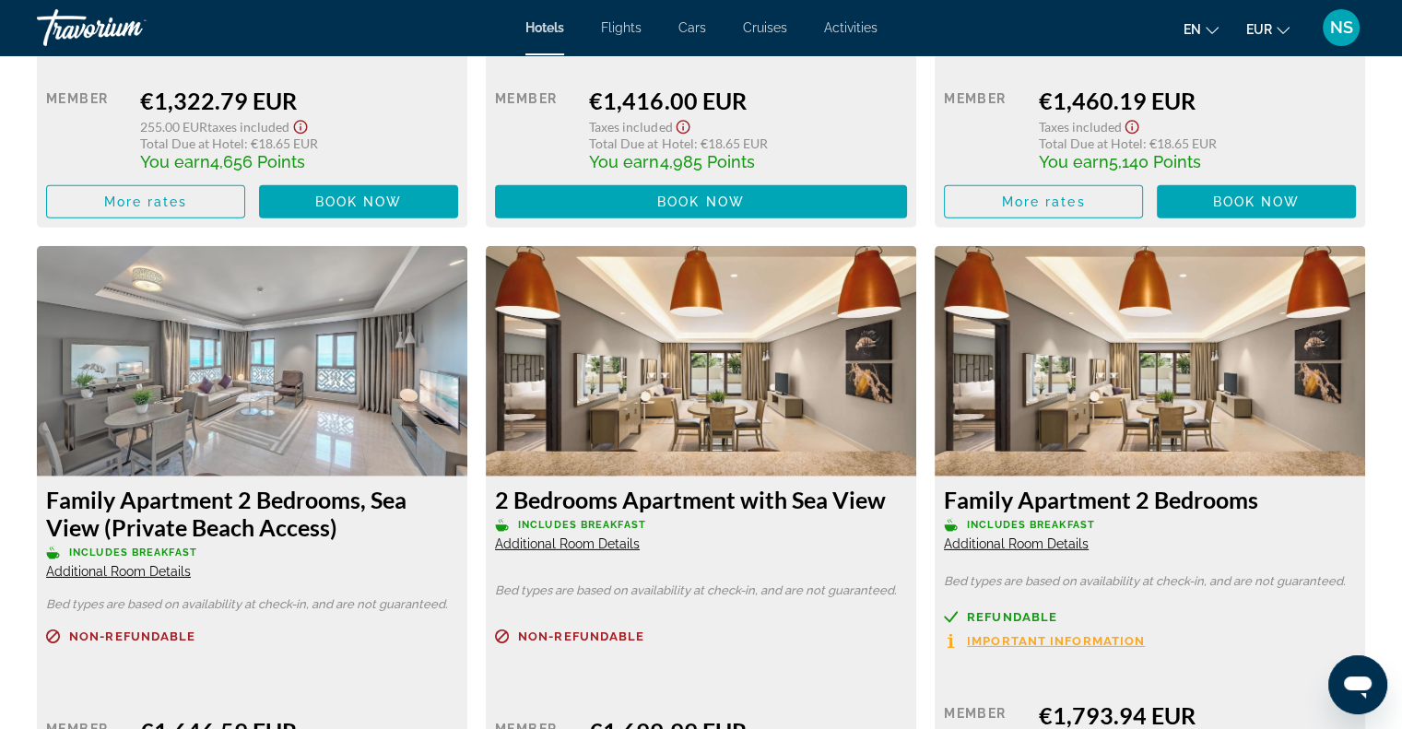
scroll to position [5541, 0]
